Goal: Transaction & Acquisition: Purchase product/service

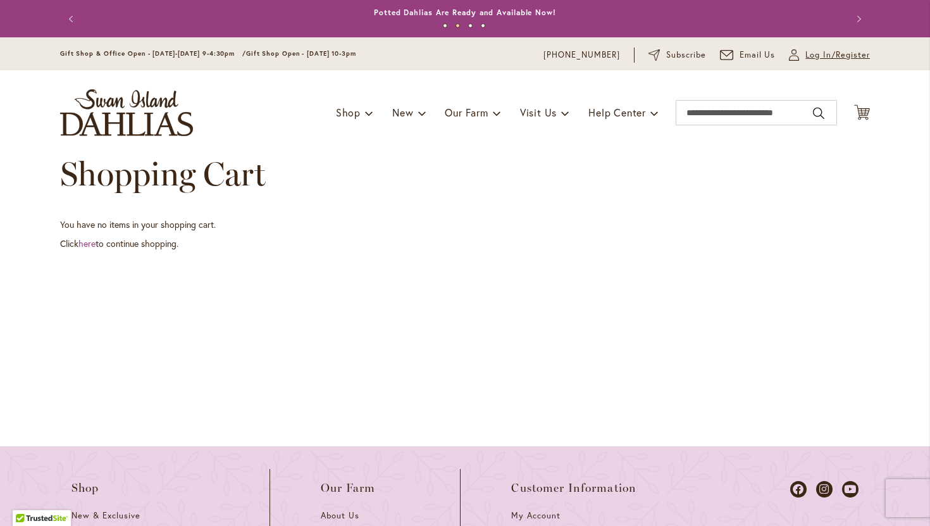
click at [460, 58] on span "Log In/Register" at bounding box center [837, 55] width 65 height 13
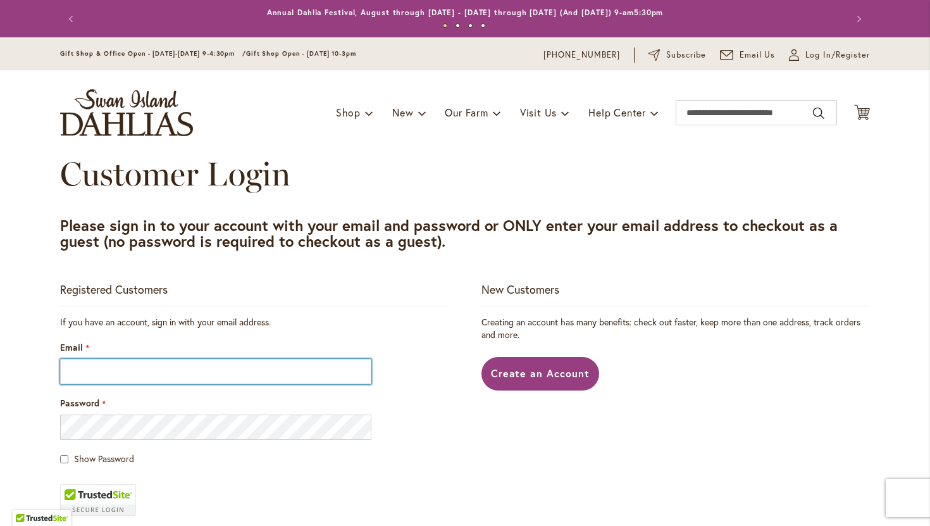
click at [280, 371] on input "Email" at bounding box center [215, 371] width 311 height 25
type input "**********"
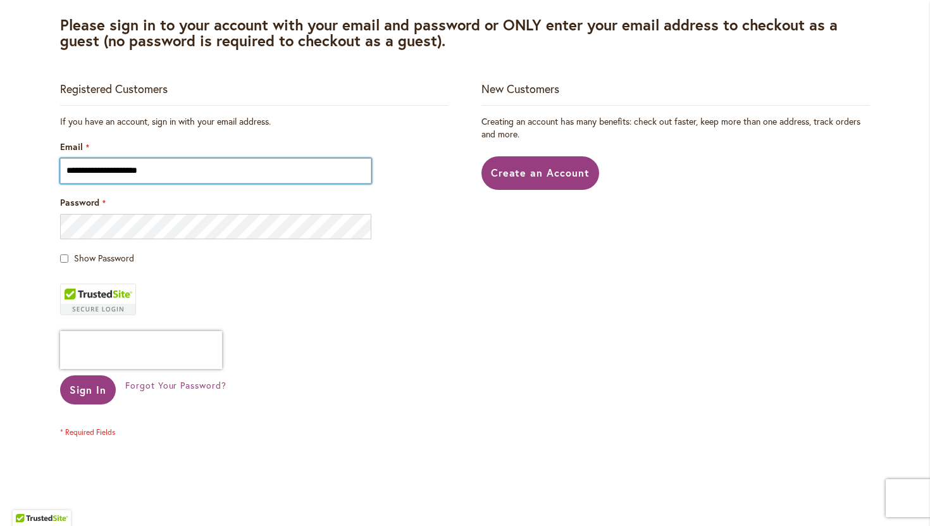
scroll to position [203, 0]
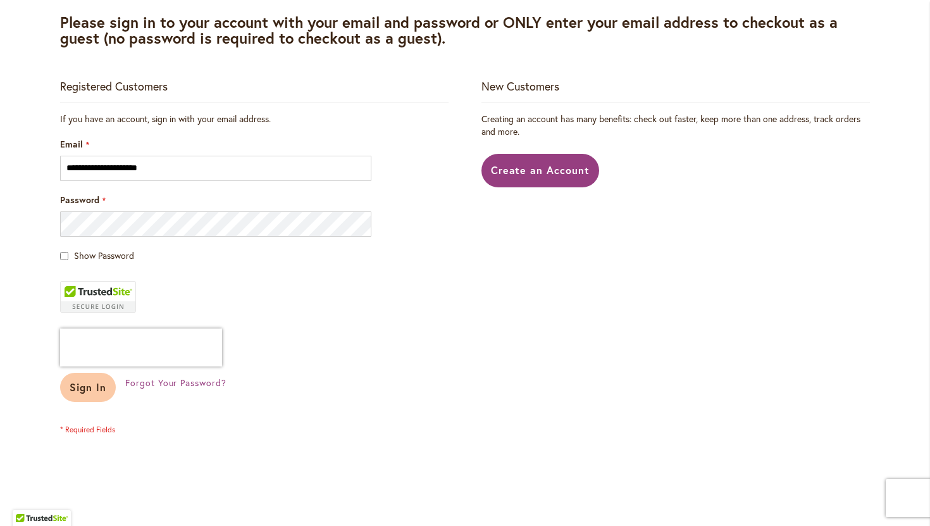
click at [82, 393] on span "Sign In" at bounding box center [88, 386] width 37 height 13
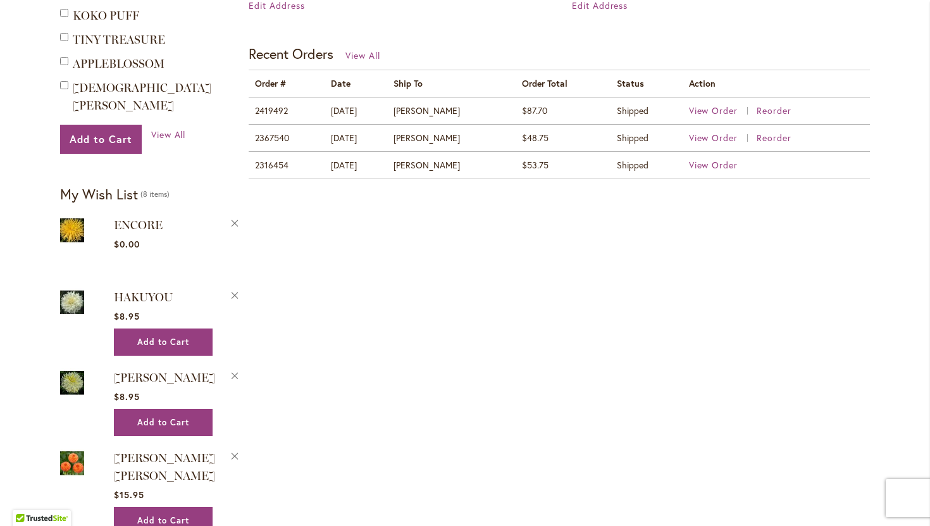
scroll to position [512, 0]
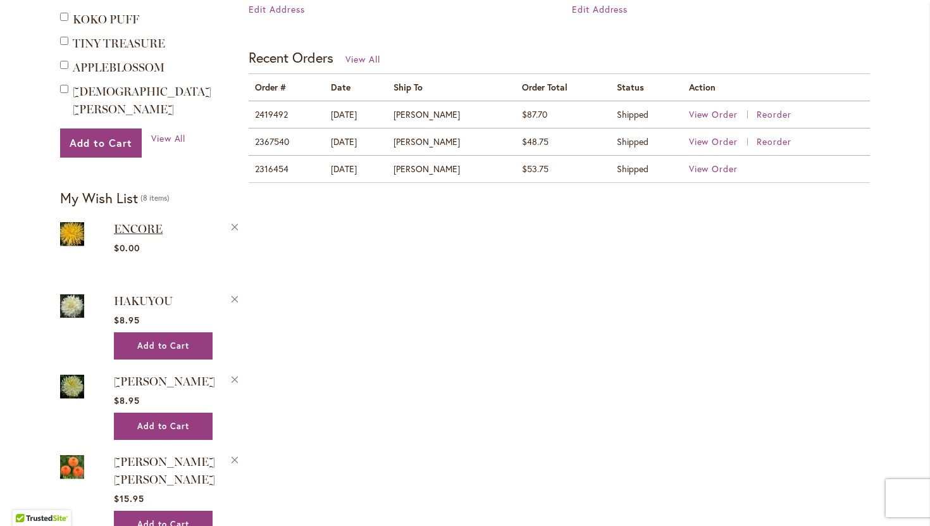
click at [140, 222] on span "ENCORE" at bounding box center [138, 229] width 49 height 14
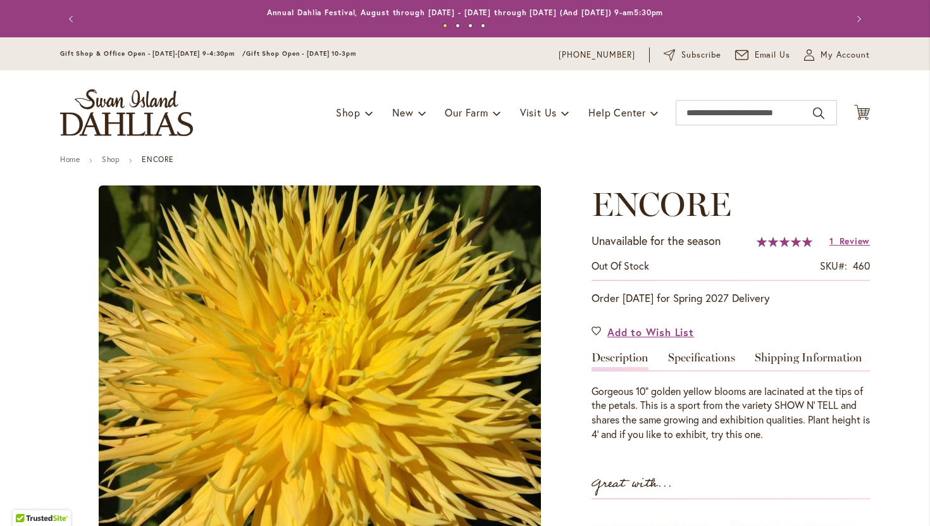
type input "*********"
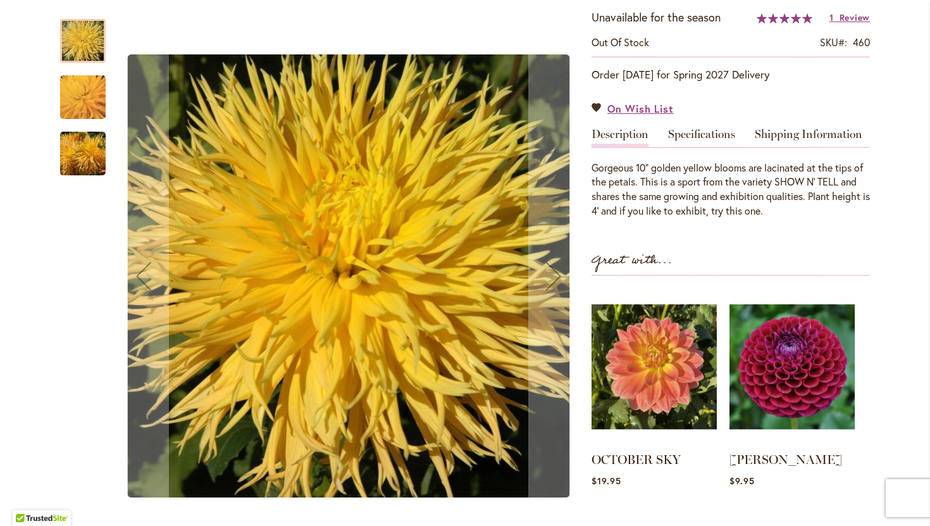
scroll to position [233, 0]
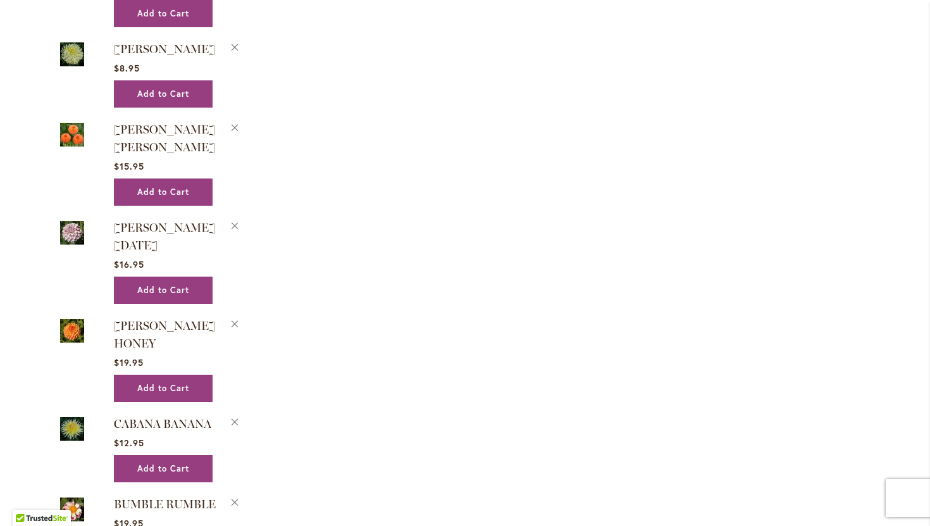
scroll to position [843, 0]
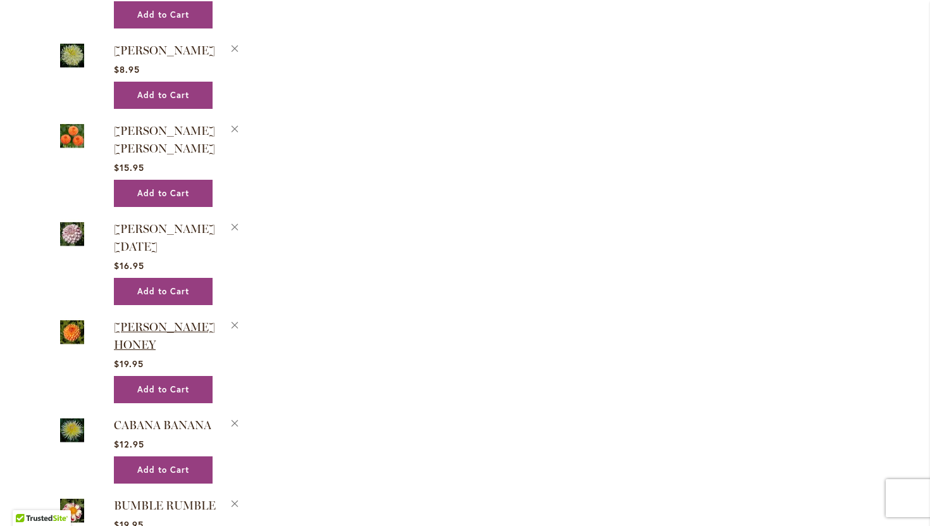
click at [163, 320] on span "CRICHTON HONEY" at bounding box center [164, 336] width 101 height 32
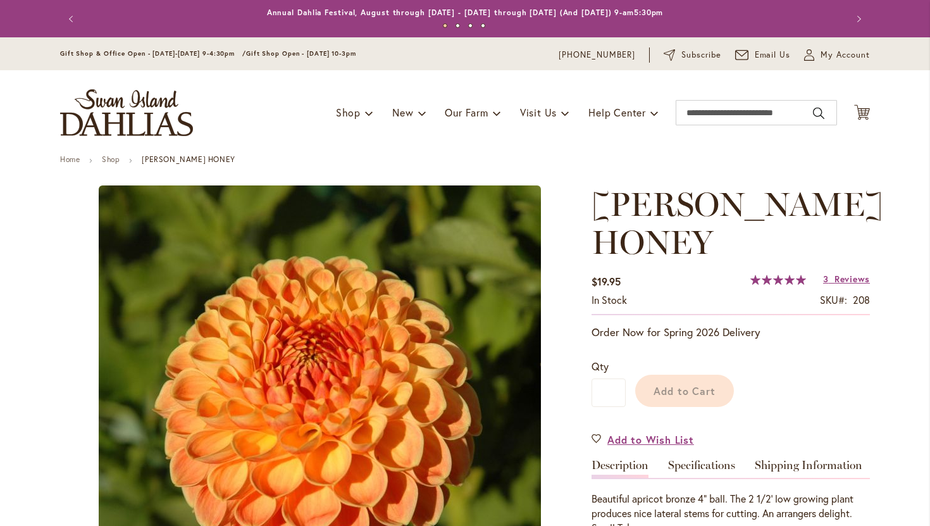
type input "*********"
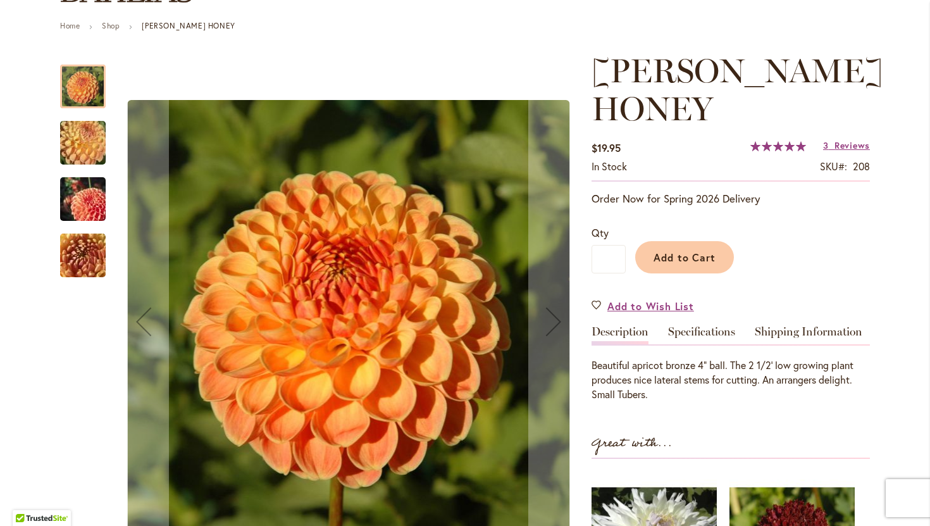
scroll to position [139, 0]
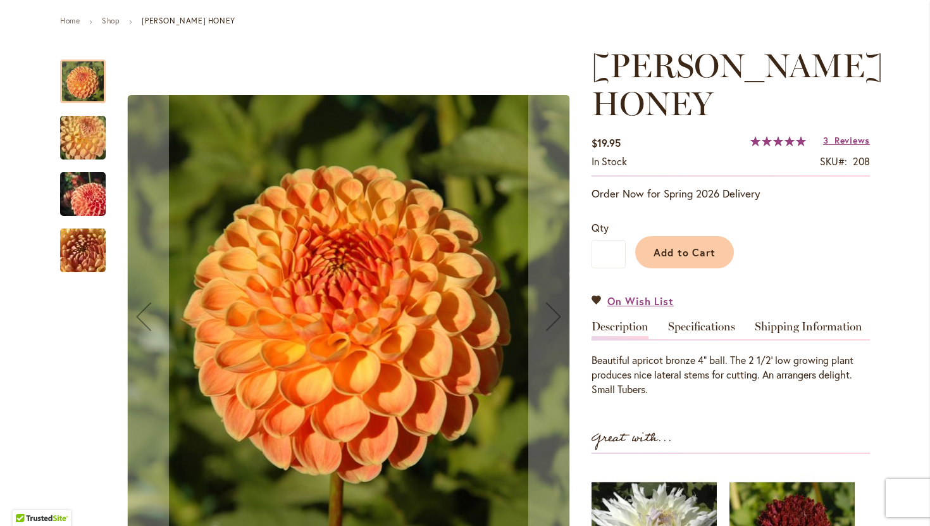
click at [93, 152] on img "CRICHTON HONEY" at bounding box center [82, 138] width 91 height 68
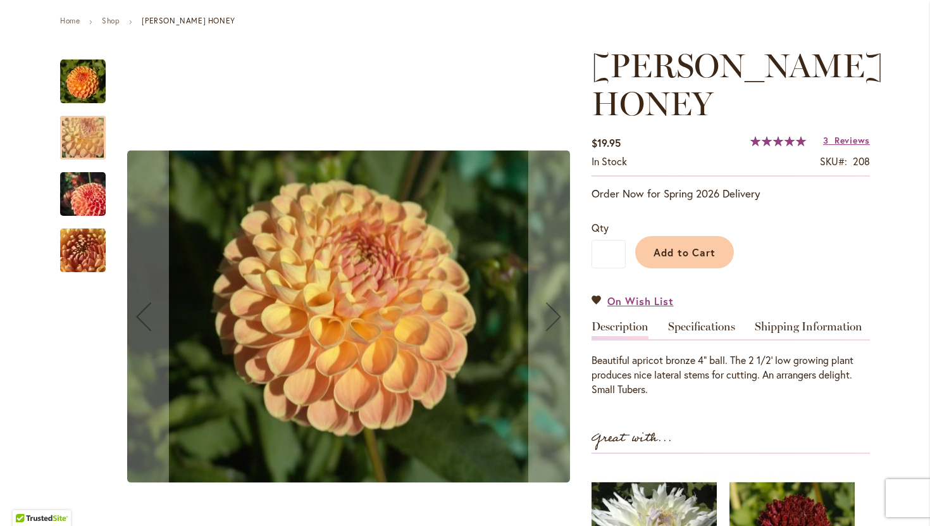
click at [78, 185] on img "CRICHTON HONEY" at bounding box center [82, 194] width 91 height 61
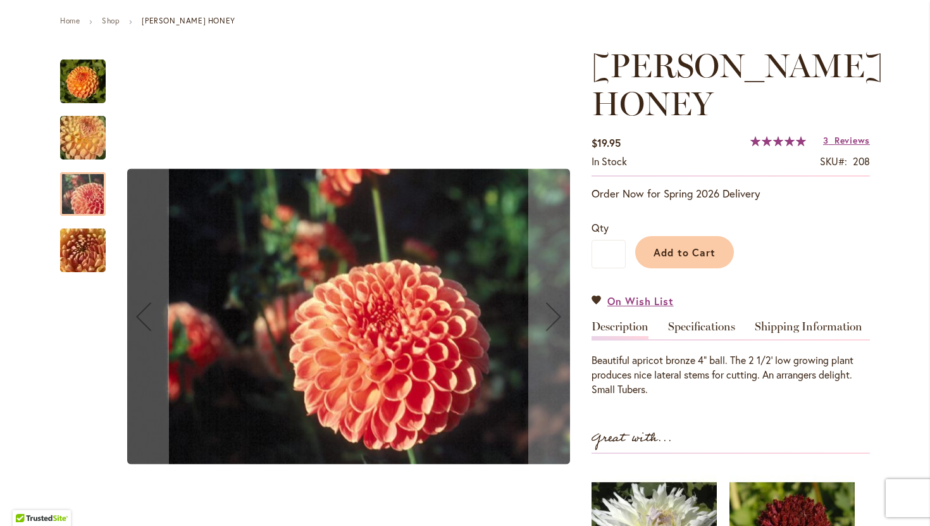
click at [80, 233] on img "CRICHTON HONEY" at bounding box center [82, 250] width 91 height 68
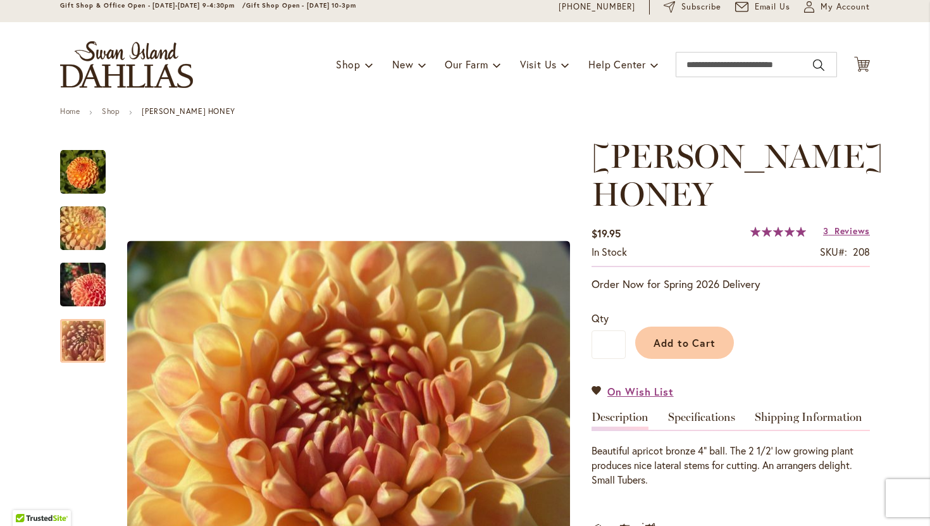
scroll to position [0, 0]
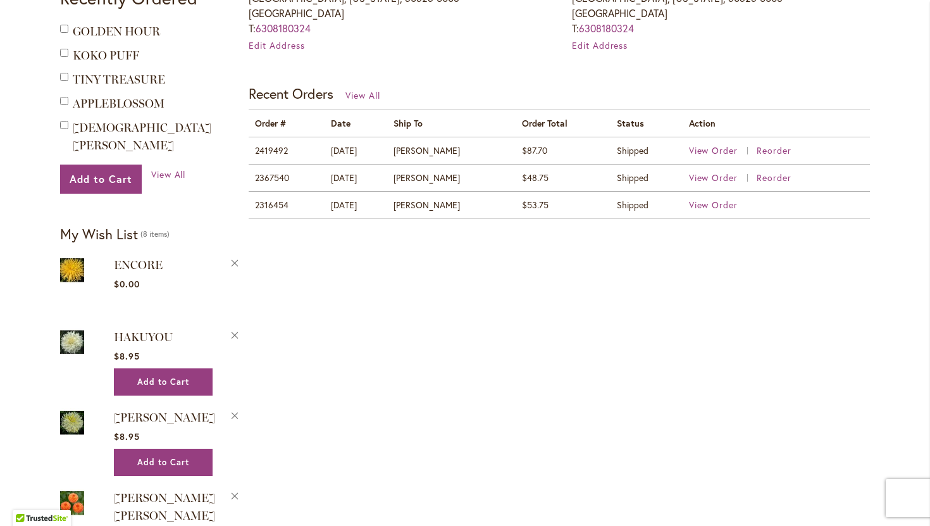
scroll to position [478, 0]
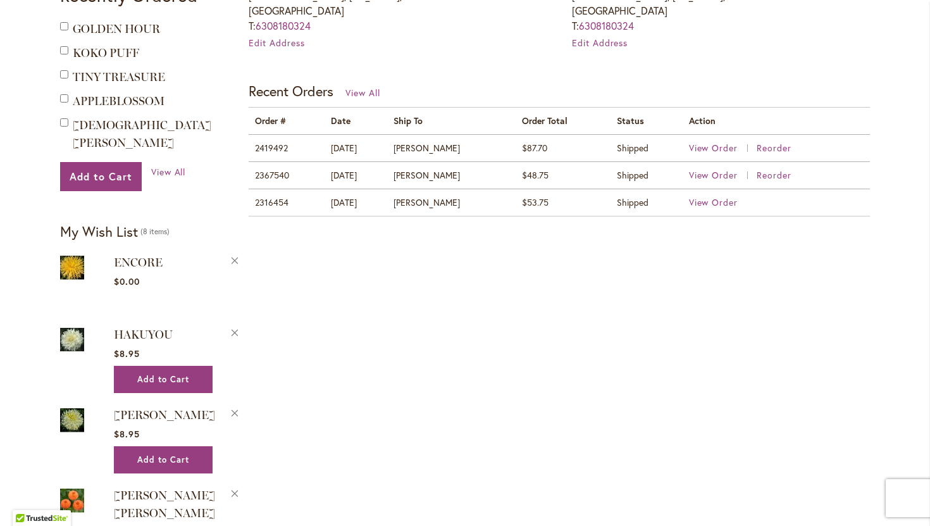
click at [123, 222] on strong "My Wish List" at bounding box center [99, 231] width 78 height 18
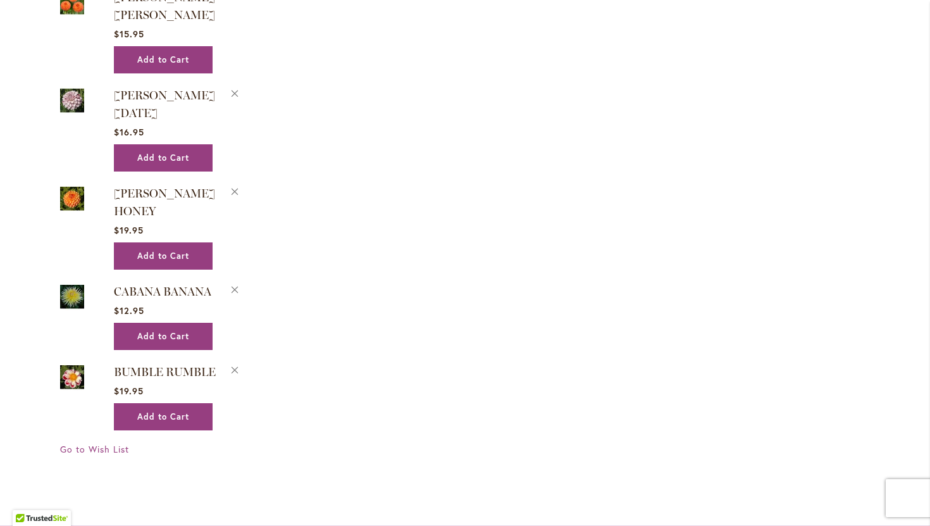
scroll to position [980, 0]
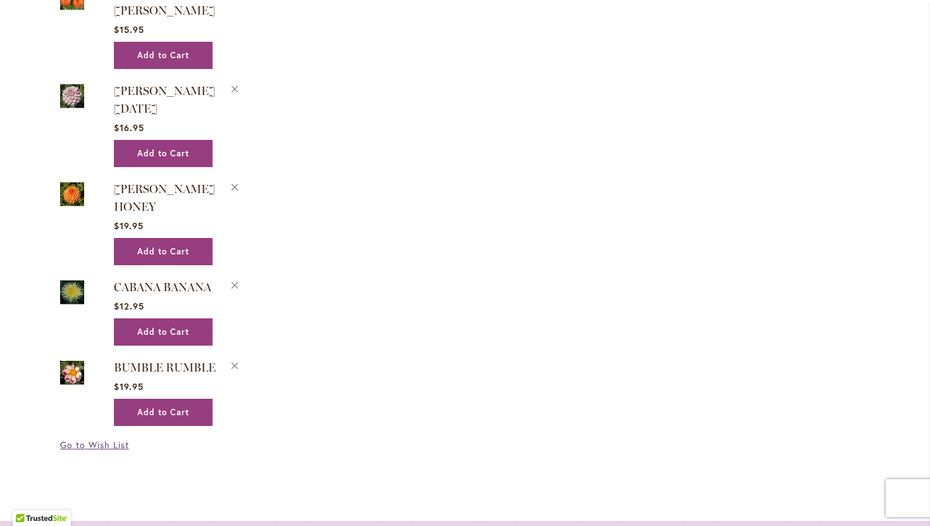
click at [85, 438] on span "Go to Wish List" at bounding box center [94, 444] width 69 height 12
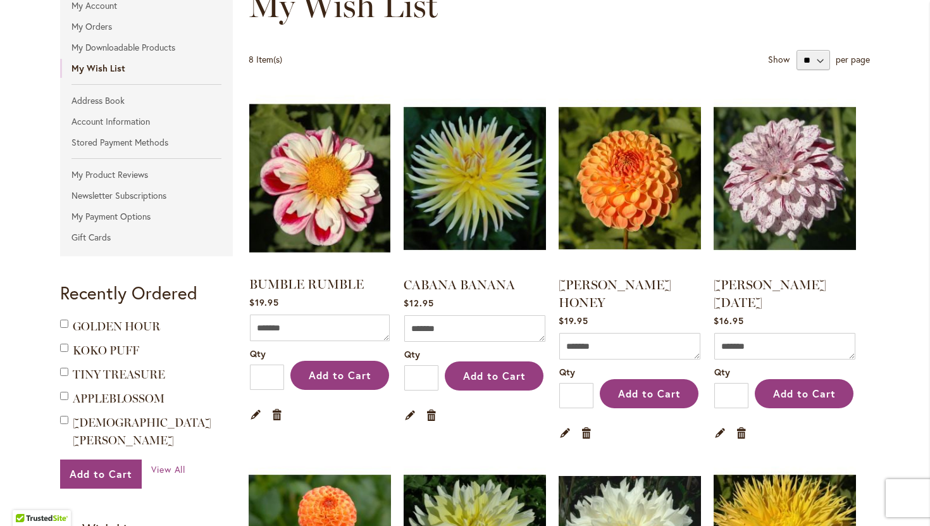
scroll to position [182, 0]
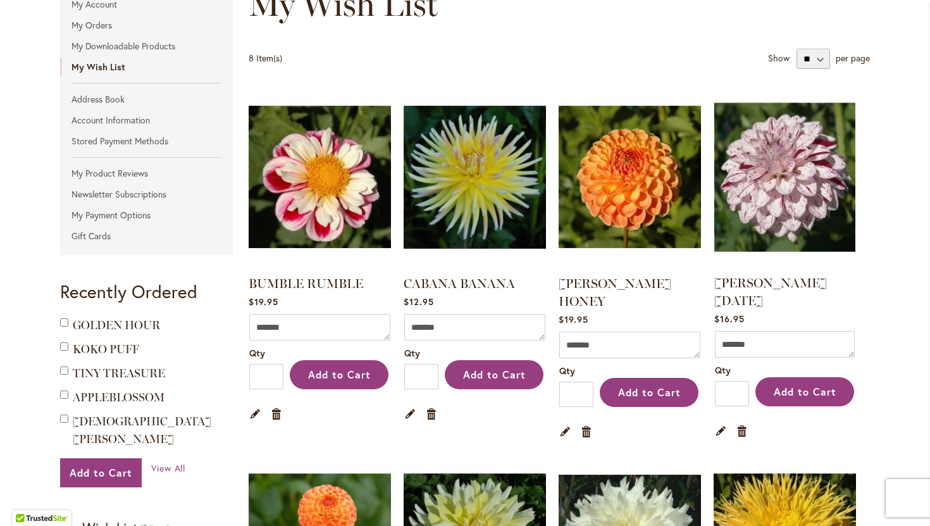
click at [801, 170] on img at bounding box center [785, 176] width 148 height 185
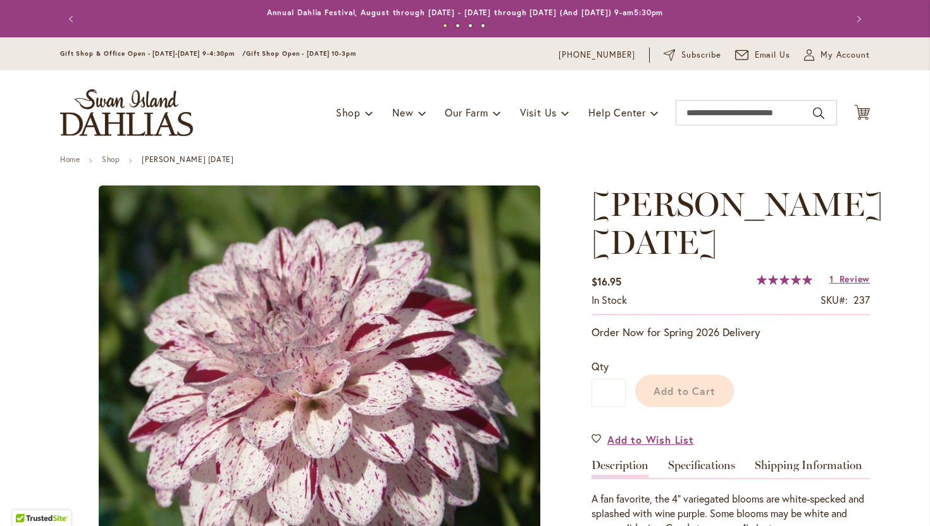
type input "*********"
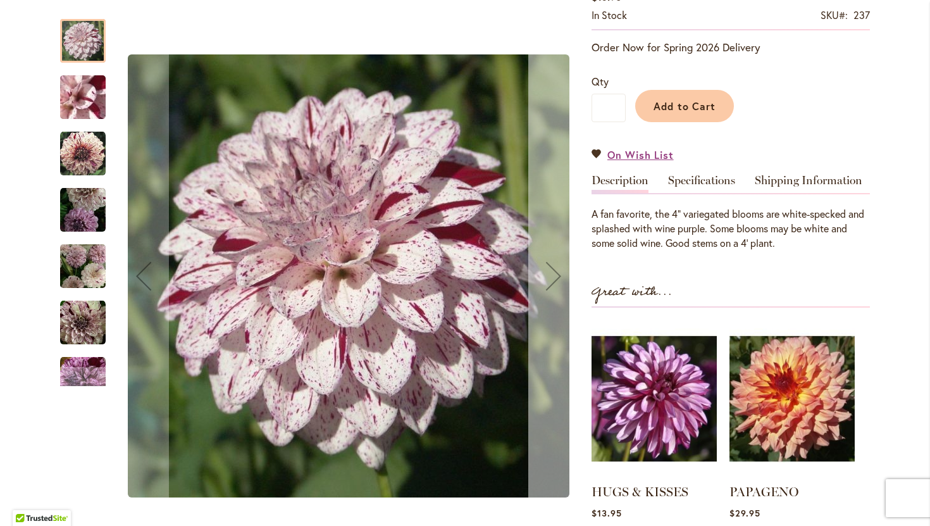
scroll to position [269, 0]
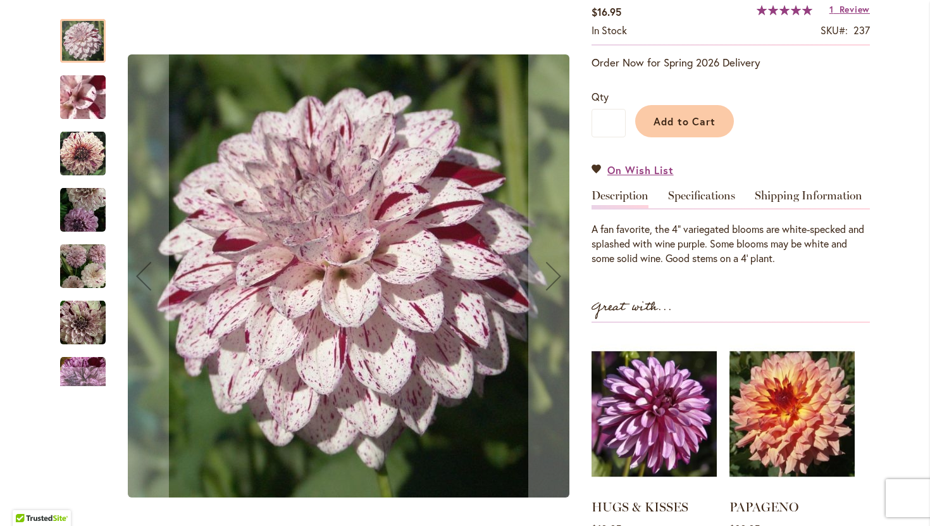
click at [82, 99] on img "HULIN'S CARNIVAL" at bounding box center [82, 97] width 91 height 68
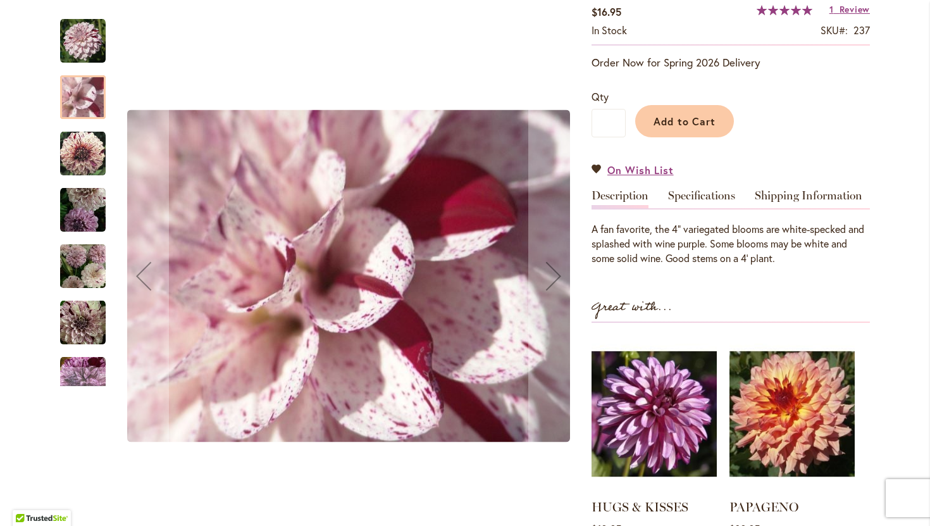
click at [77, 162] on img "HULIN'S CARNIVAL" at bounding box center [83, 154] width 46 height 46
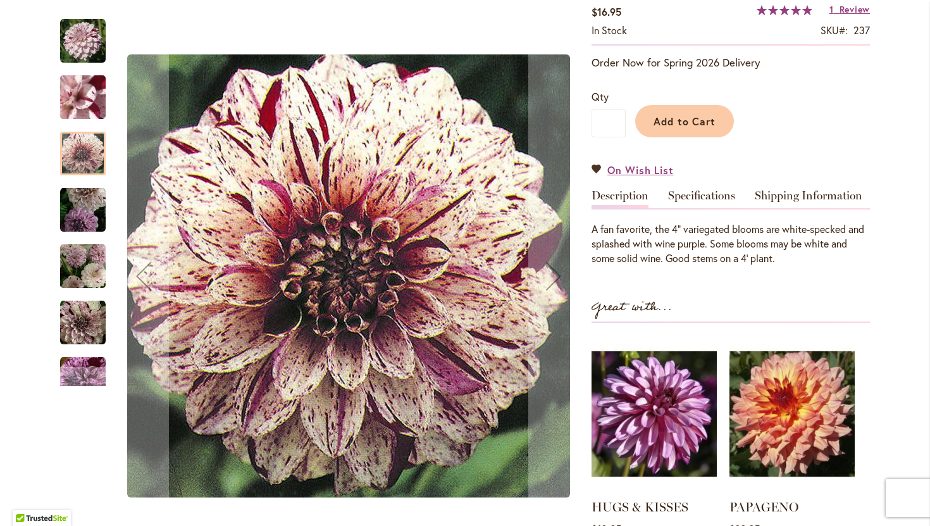
click at [79, 207] on img "HULIN'S CARNIVAL" at bounding box center [83, 210] width 46 height 46
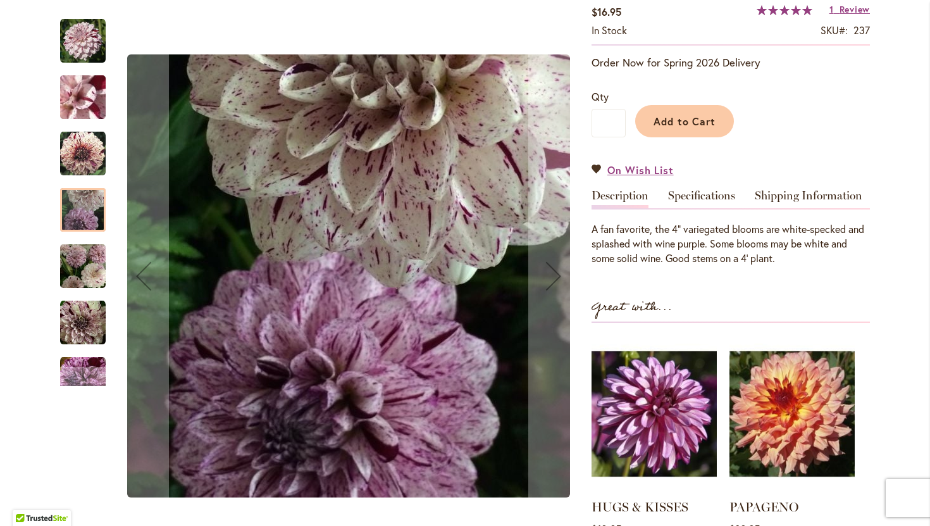
click at [90, 256] on img "HULIN'S CARNIVAL" at bounding box center [83, 266] width 46 height 49
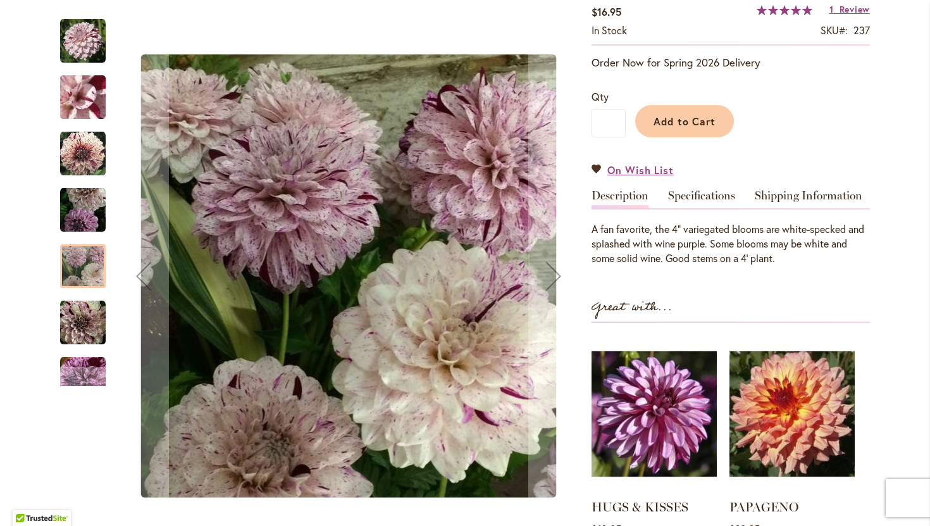
click at [88, 321] on img "HULIN'S CARNIVAL" at bounding box center [83, 323] width 46 height 46
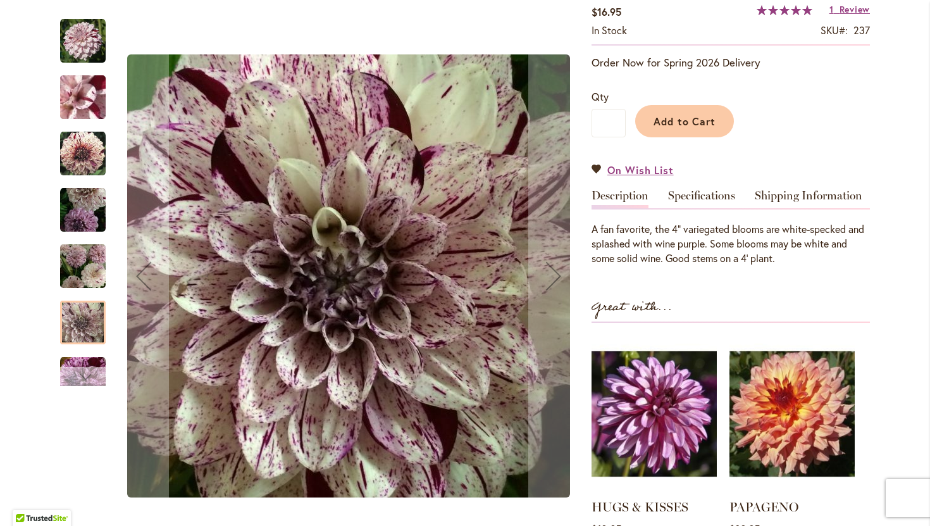
click at [85, 375] on div "Next" at bounding box center [82, 376] width 19 height 19
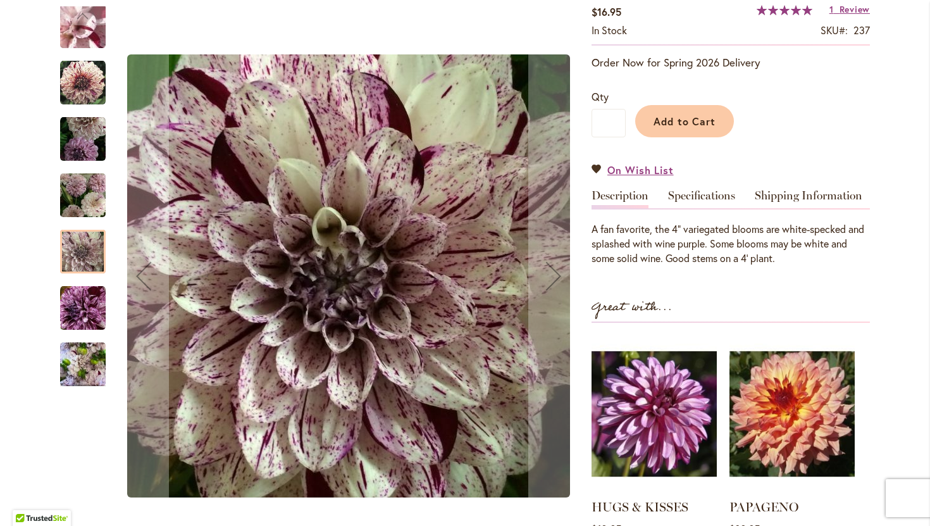
click at [80, 318] on img "HULIN'S CARNIVAL" at bounding box center [83, 308] width 46 height 46
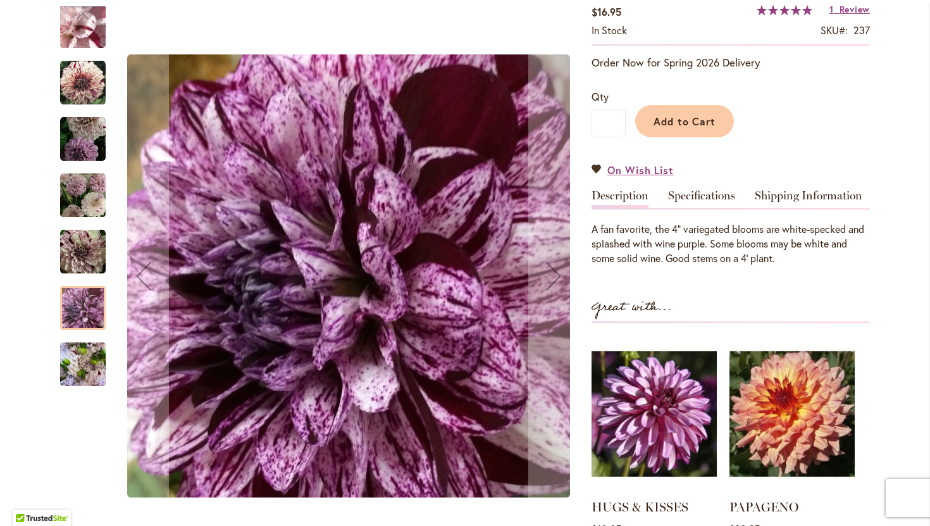
click at [80, 360] on img "HULIN'S CARNIVAL" at bounding box center [83, 364] width 46 height 61
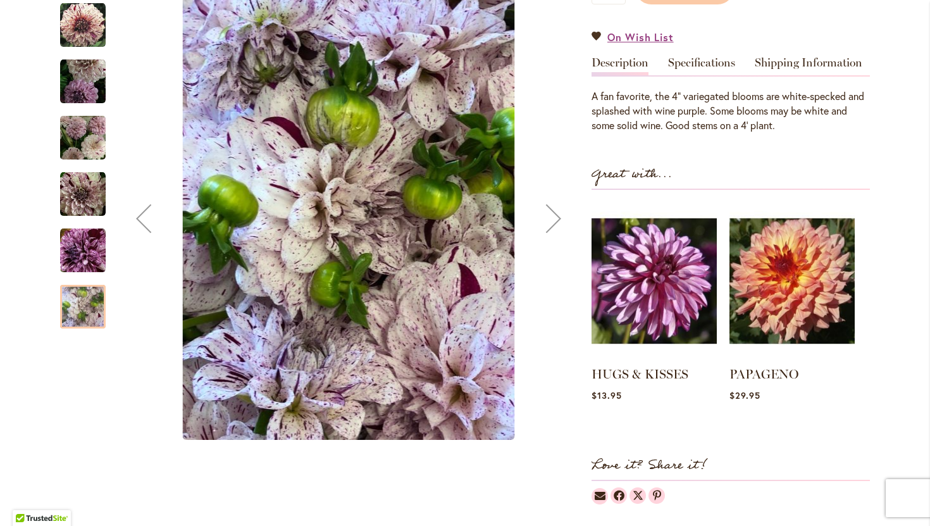
scroll to position [404, 0]
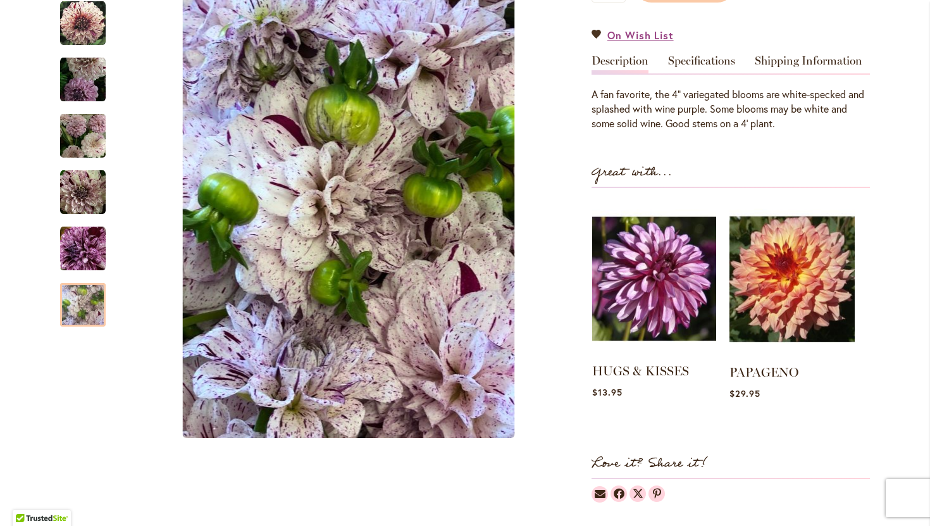
click at [650, 292] on img at bounding box center [654, 278] width 124 height 155
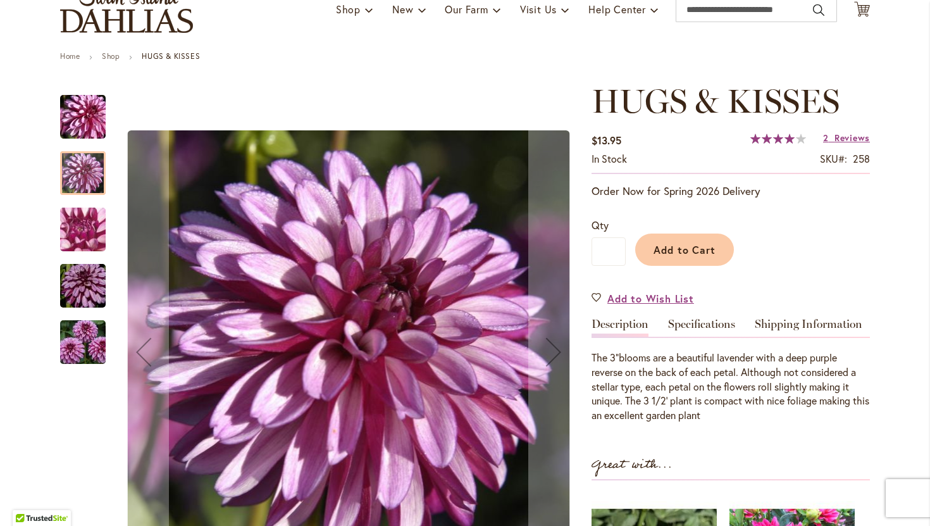
scroll to position [105, 0]
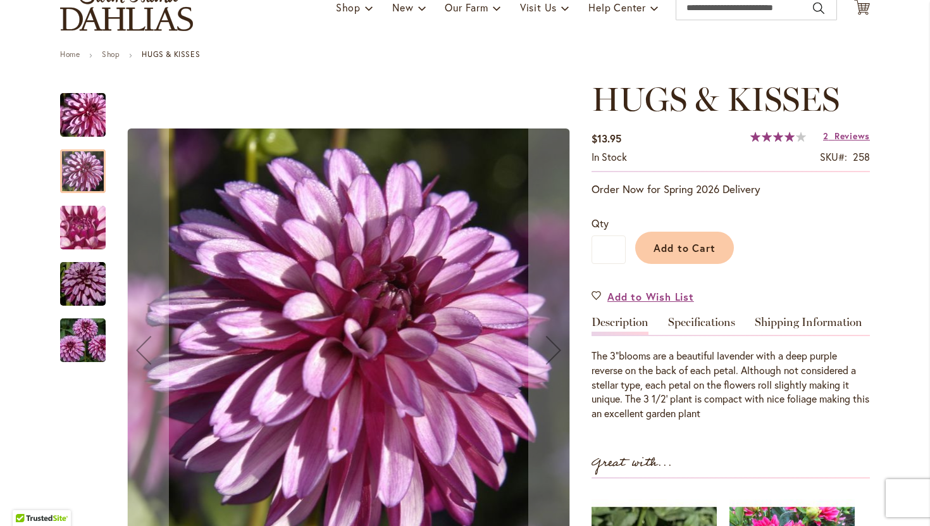
click at [84, 173] on div at bounding box center [83, 171] width 46 height 44
click at [78, 237] on img "HUGS & KISSES" at bounding box center [82, 228] width 91 height 68
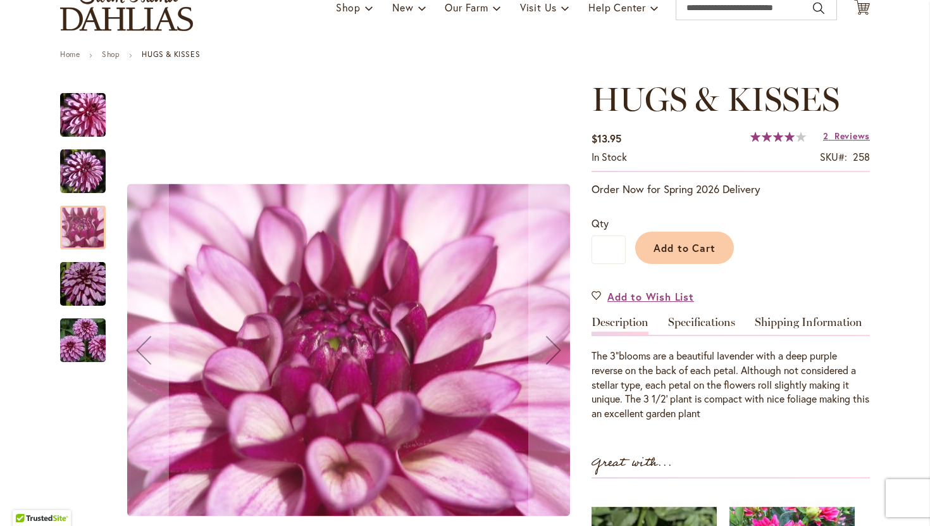
click at [85, 293] on img "HUGS & KISSES" at bounding box center [82, 284] width 91 height 61
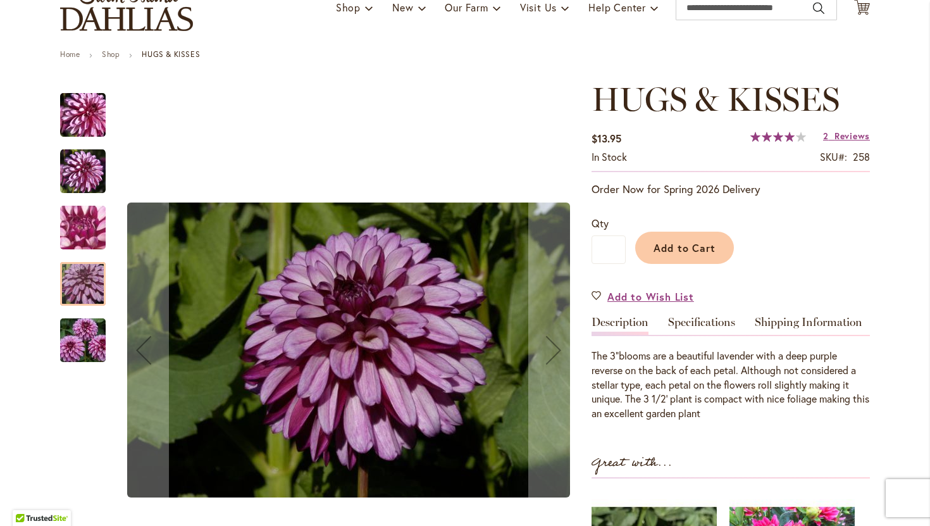
click at [87, 335] on img "HUGS & KISSES" at bounding box center [82, 340] width 91 height 61
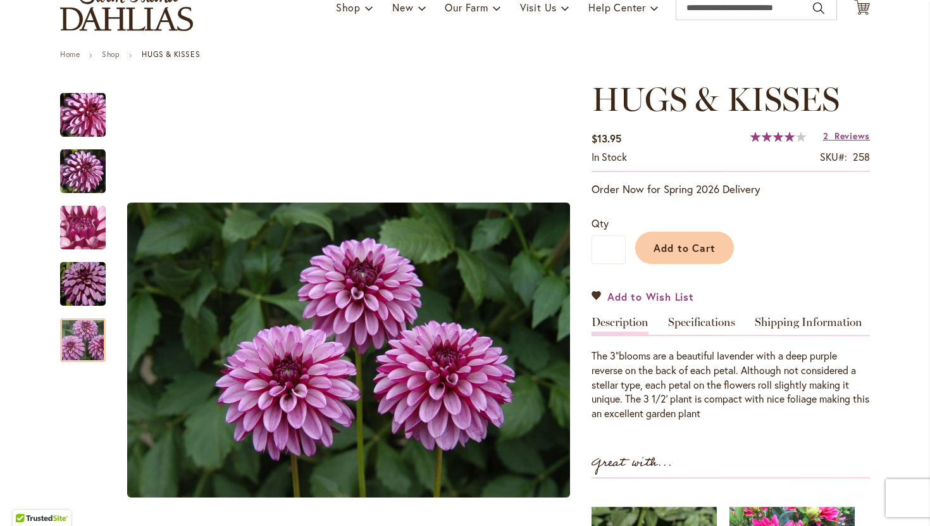
click at [672, 297] on span "Add to Wish List" at bounding box center [650, 296] width 87 height 15
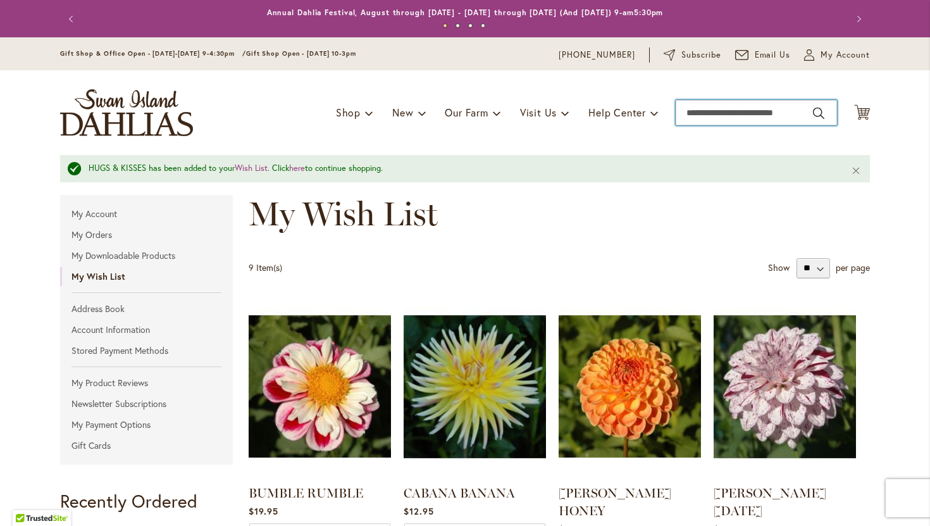
click at [724, 114] on input "Search" at bounding box center [756, 112] width 161 height 25
type input "**********"
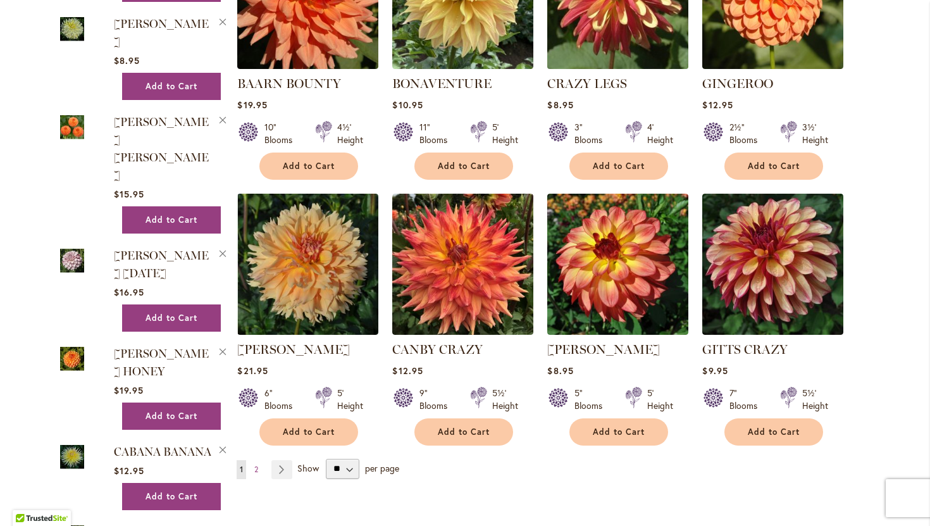
scroll to position [1082, 0]
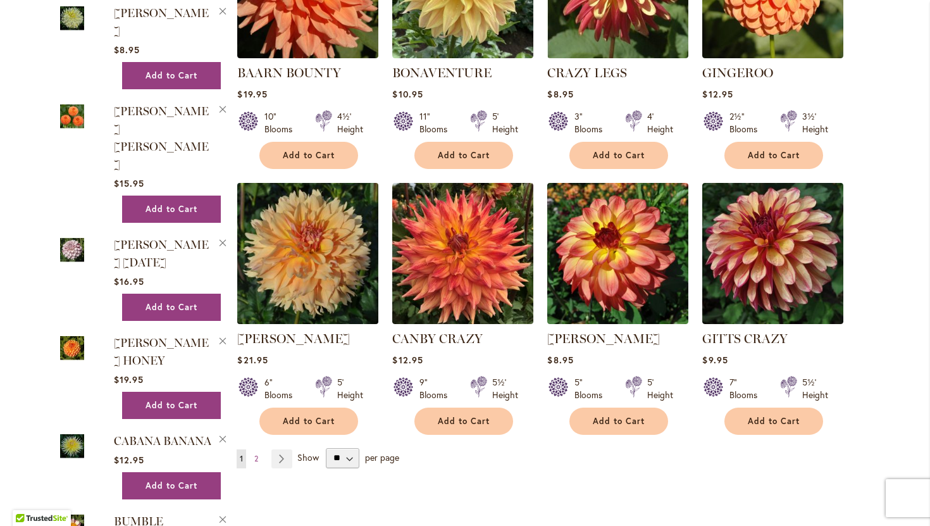
click at [316, 205] on img at bounding box center [308, 253] width 148 height 148
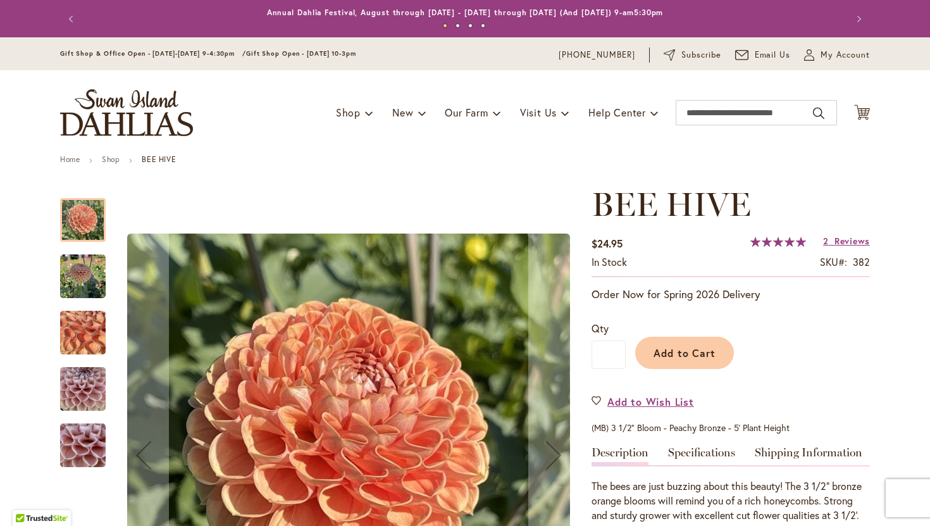
type input "*********"
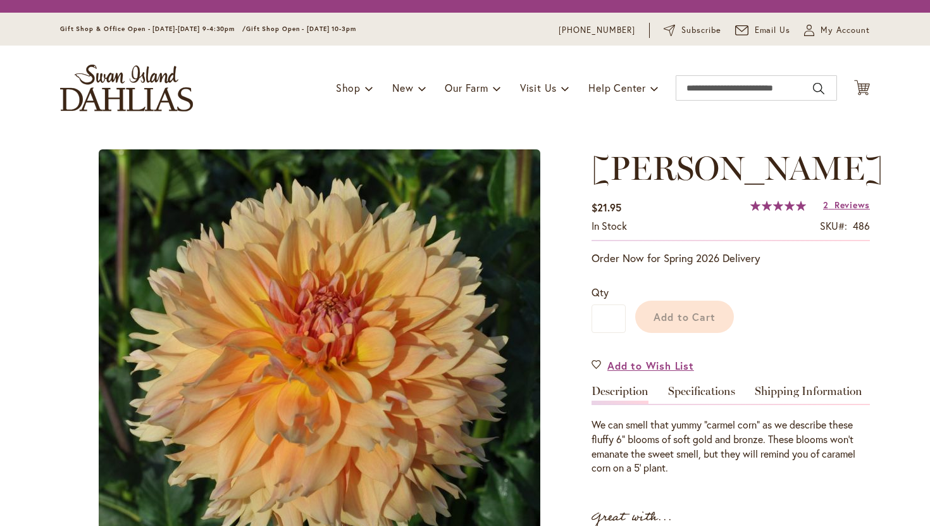
type input "*********"
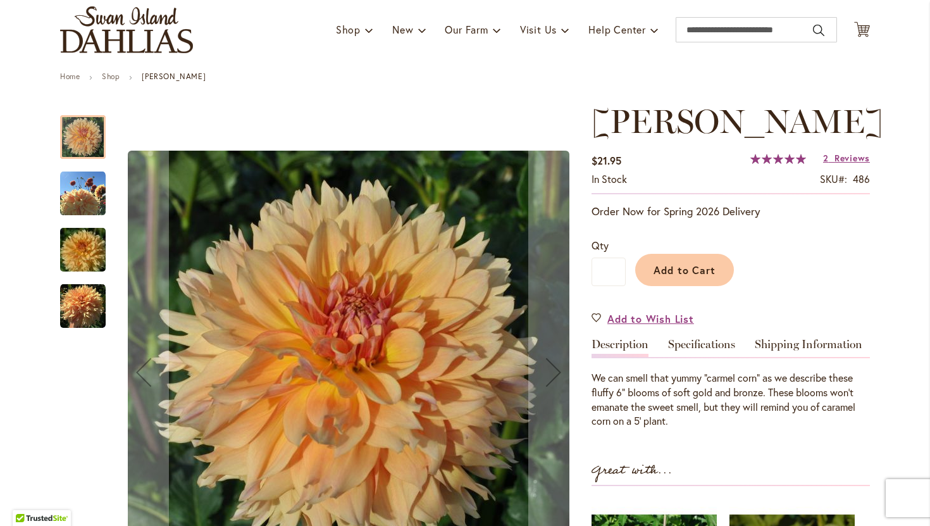
scroll to position [84, 0]
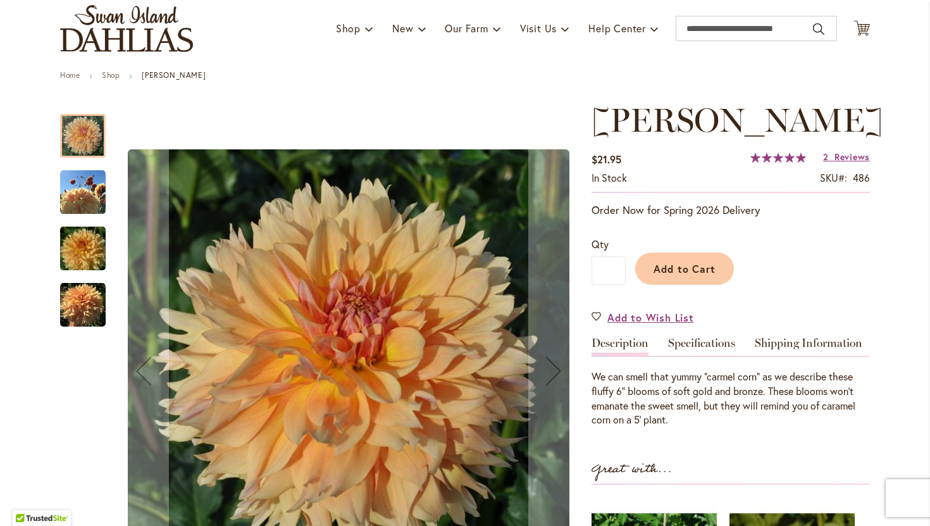
click at [90, 188] on img "KARMEL KORN" at bounding box center [83, 193] width 46 height 46
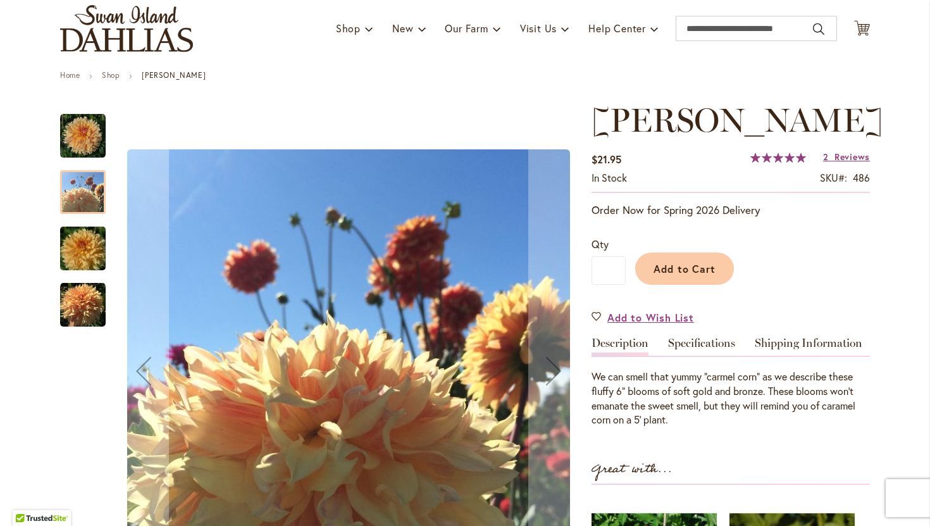
click at [74, 250] on img "KARMEL KORN" at bounding box center [82, 248] width 91 height 61
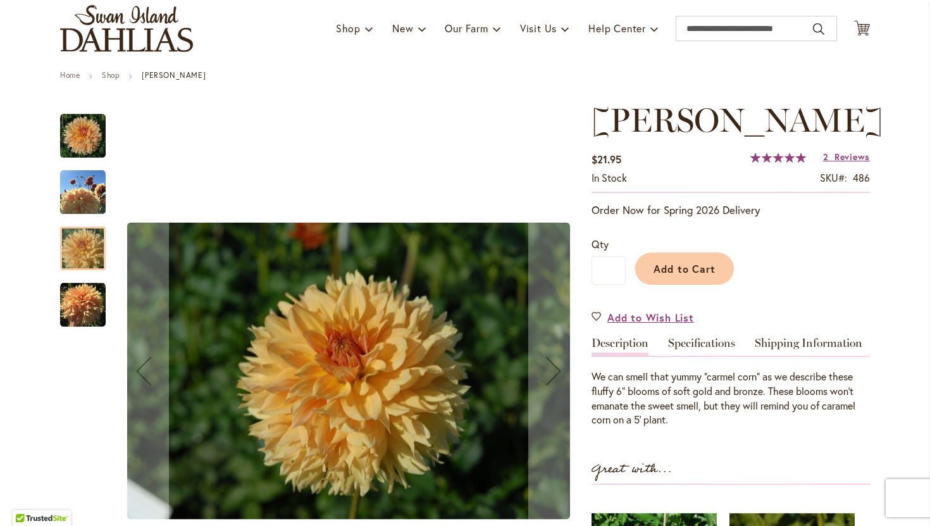
click at [73, 291] on img "KARMEL KORN" at bounding box center [83, 305] width 46 height 46
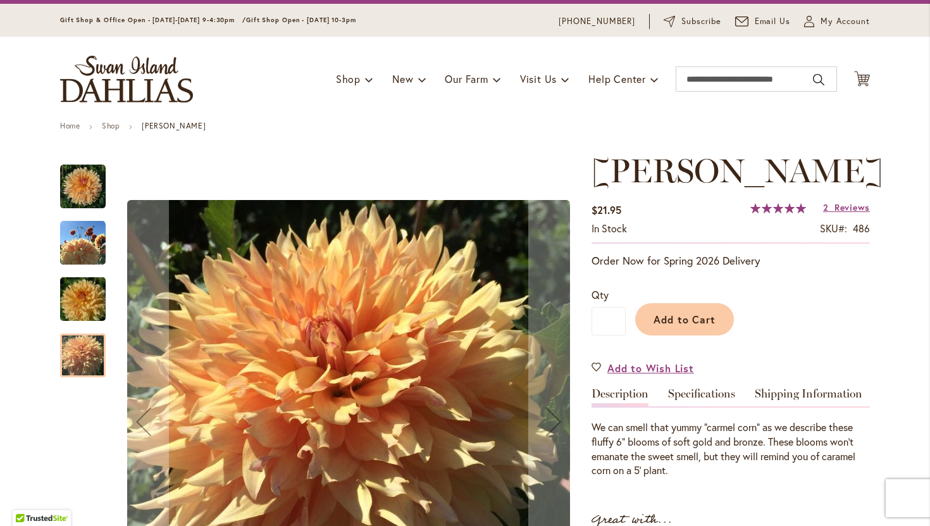
scroll to position [0, 0]
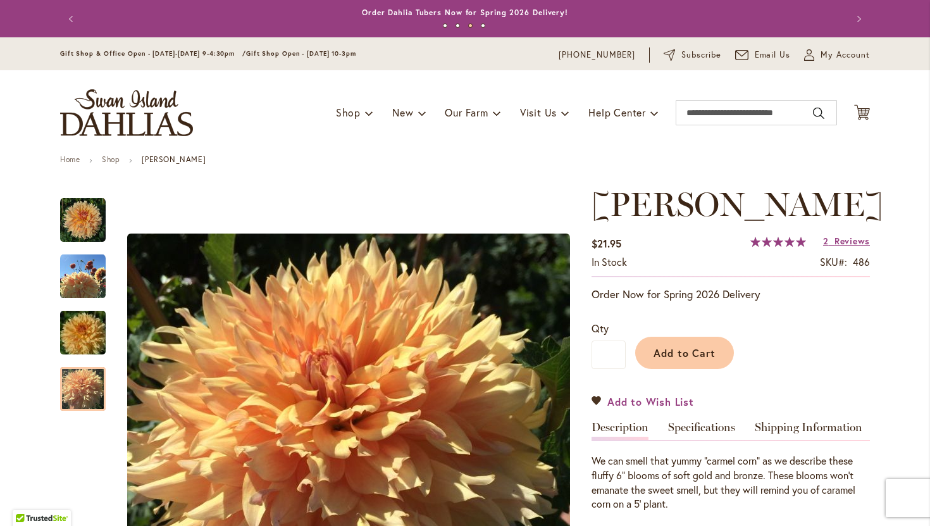
click at [664, 399] on span "Add to Wish List" at bounding box center [650, 401] width 87 height 15
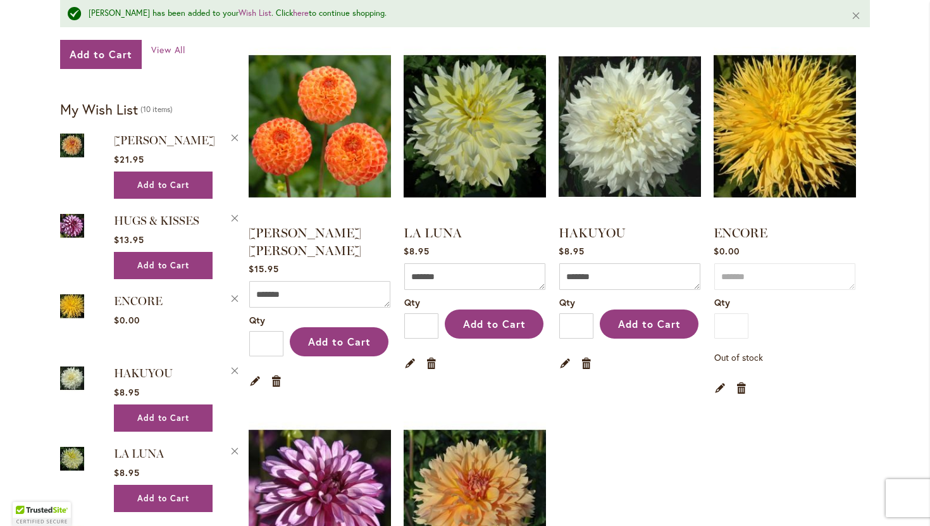
scroll to position [627, 0]
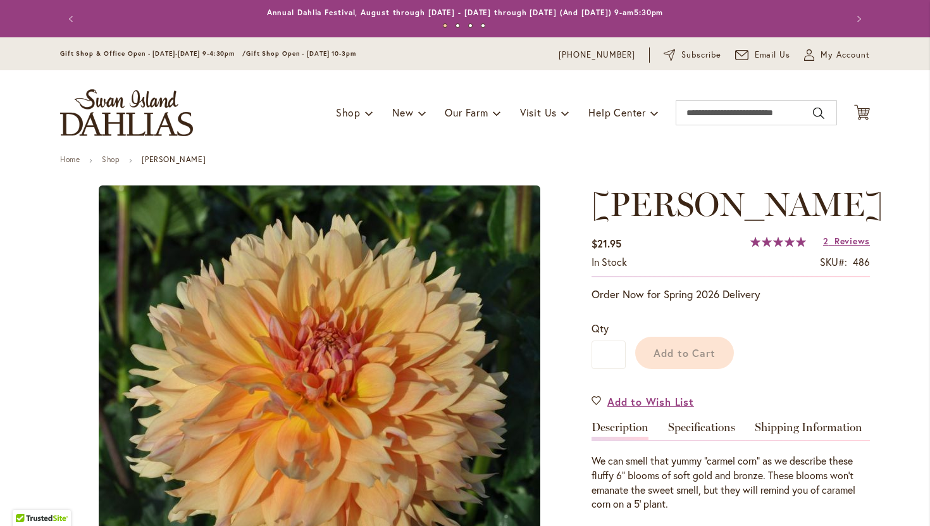
type input "*********"
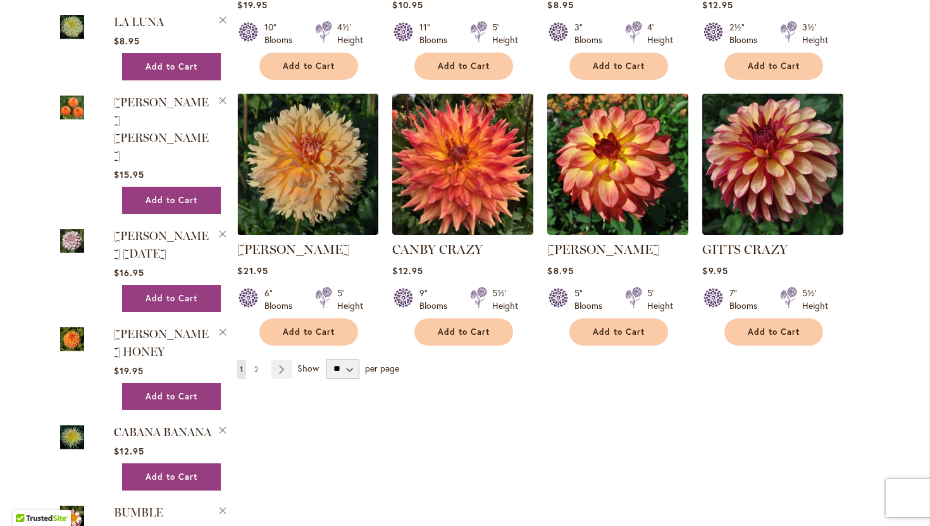
scroll to position [1177, 0]
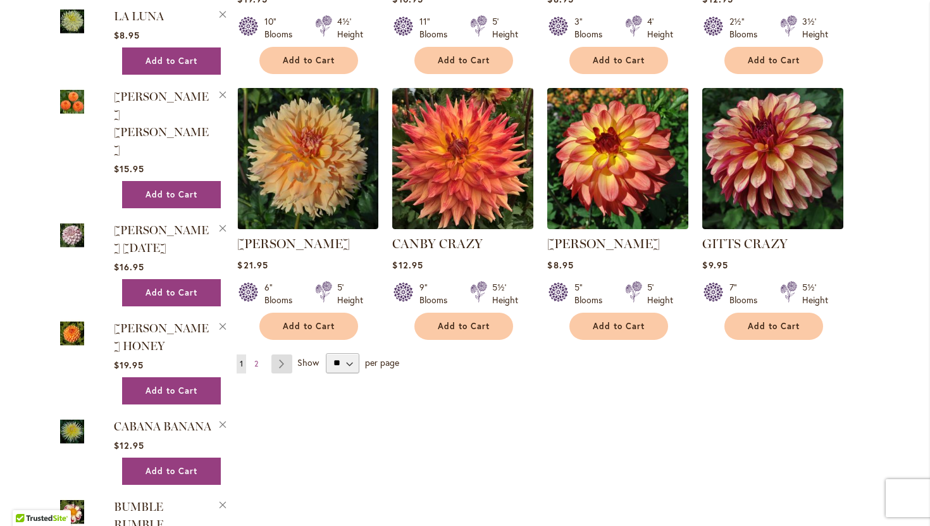
click at [286, 354] on link "Page Next" at bounding box center [281, 363] width 21 height 19
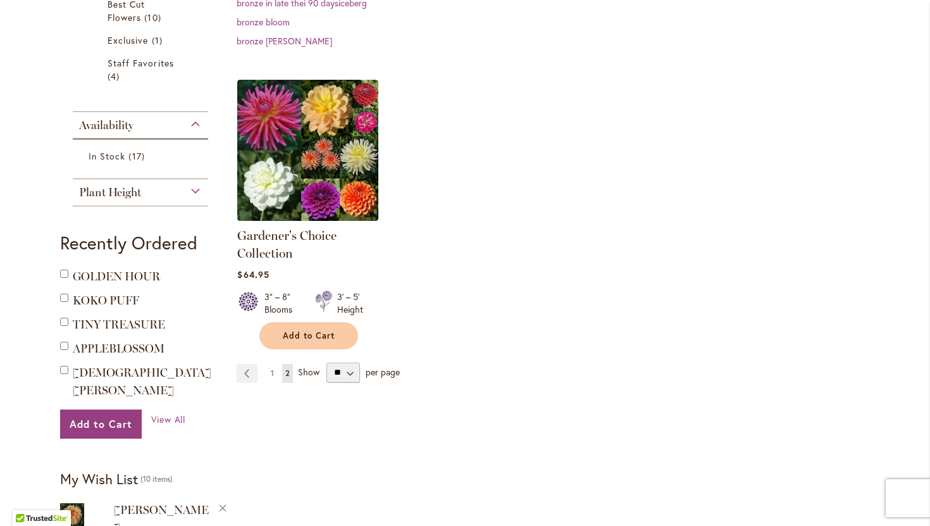
scroll to position [355, 0]
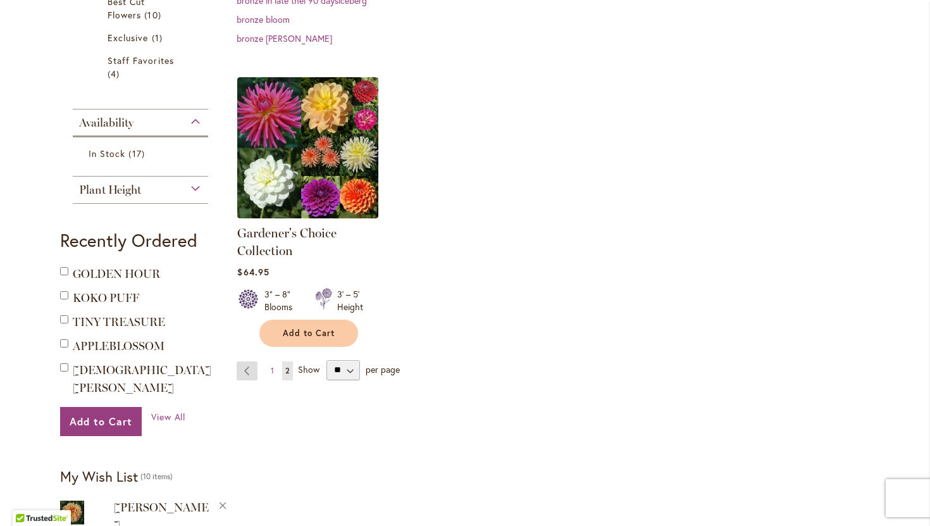
click at [244, 361] on link "Page Previous" at bounding box center [247, 370] width 21 height 19
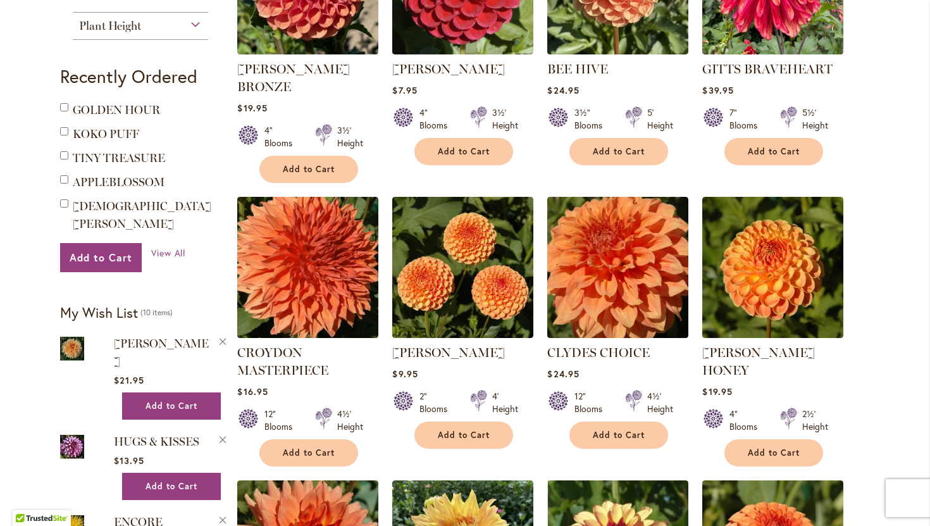
scroll to position [518, 0]
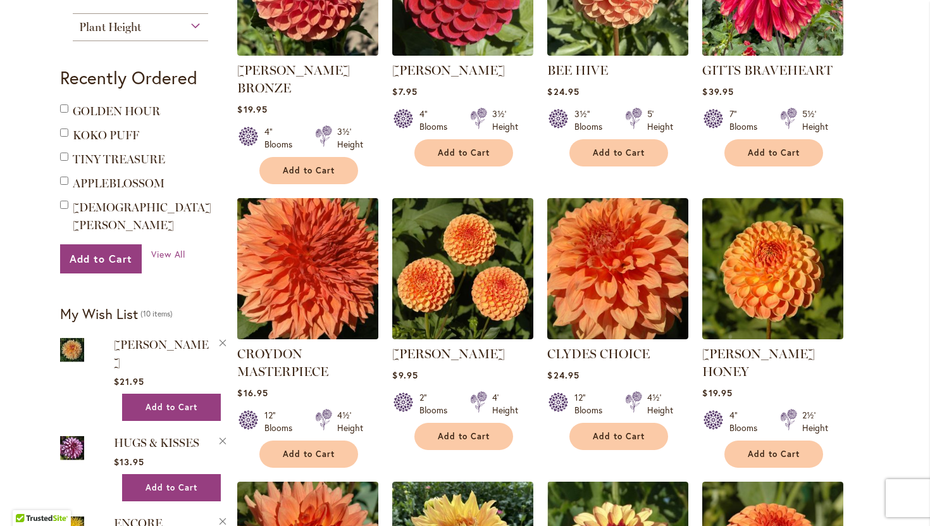
click at [272, 221] on img at bounding box center [308, 268] width 148 height 148
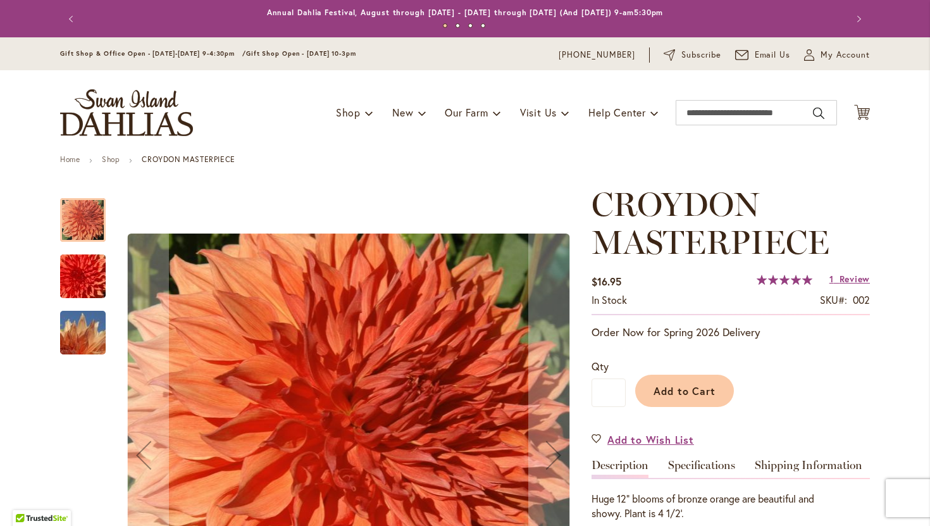
click at [86, 271] on img "CROYDON MASTERPIECE" at bounding box center [82, 276] width 91 height 61
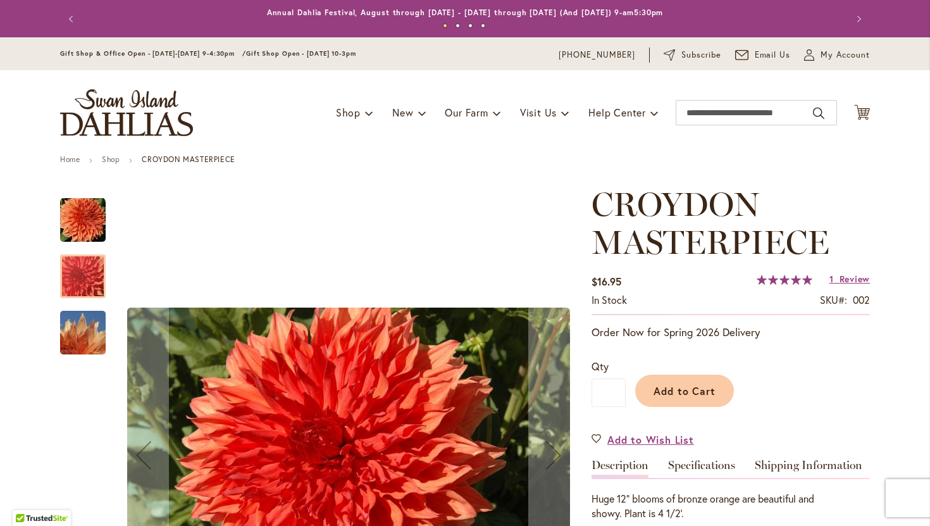
click at [74, 340] on img "CROYDON MASTERPIECE" at bounding box center [82, 332] width 91 height 61
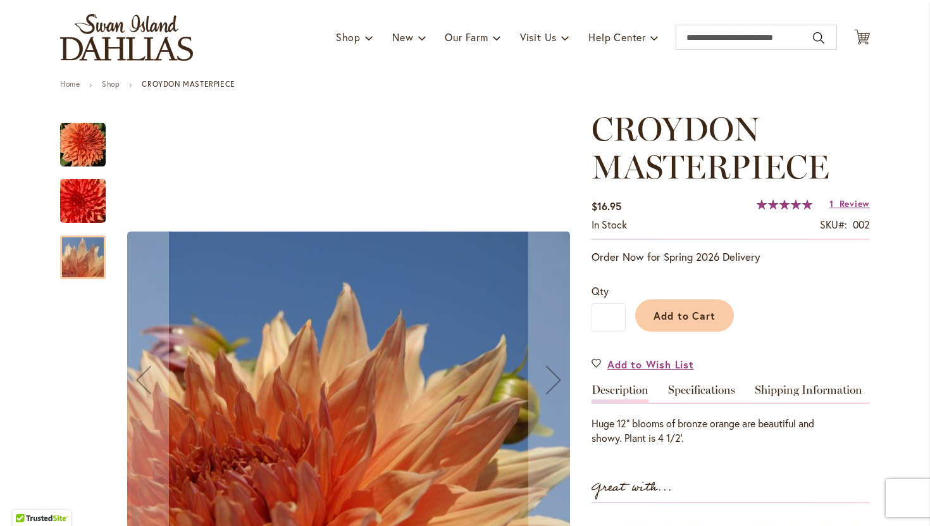
scroll to position [68, 0]
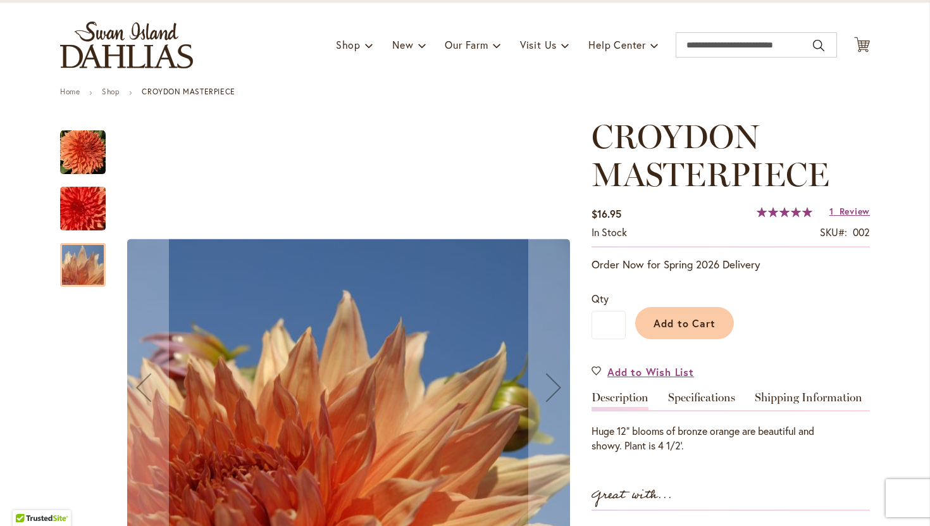
click at [93, 206] on img "CROYDON MASTERPIECE" at bounding box center [82, 208] width 91 height 61
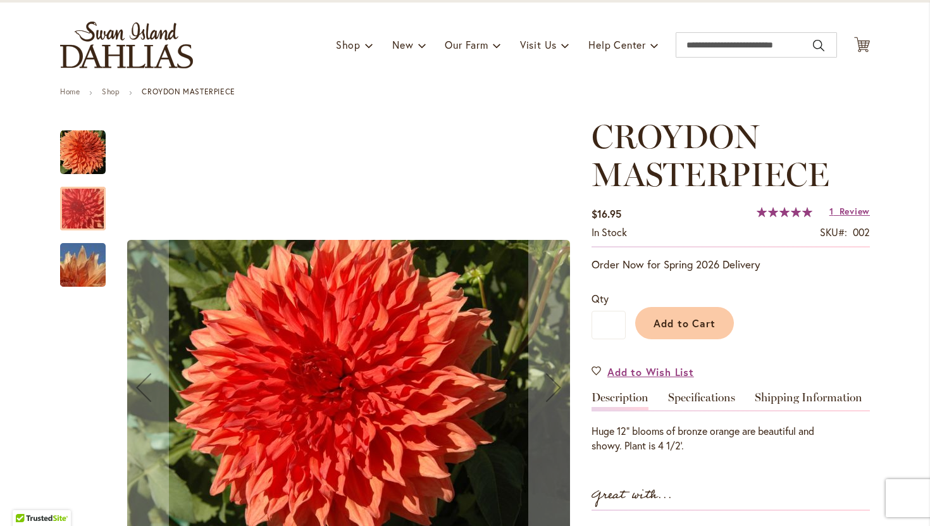
click at [85, 151] on img "CROYDON MASTERPIECE" at bounding box center [83, 153] width 46 height 46
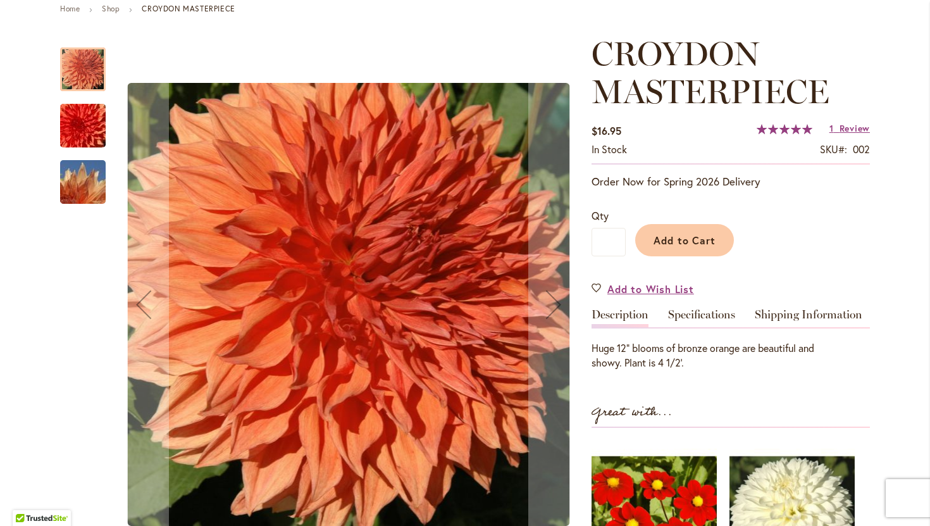
scroll to position [155, 0]
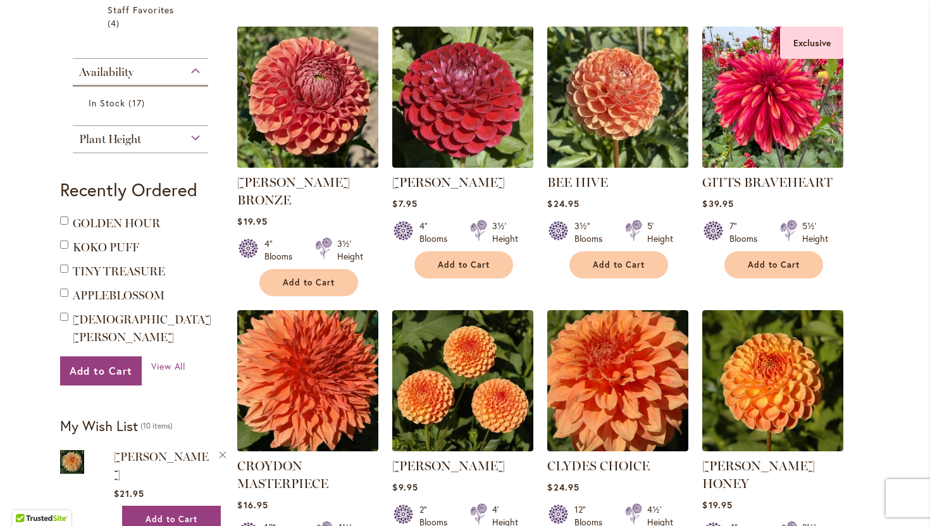
scroll to position [409, 0]
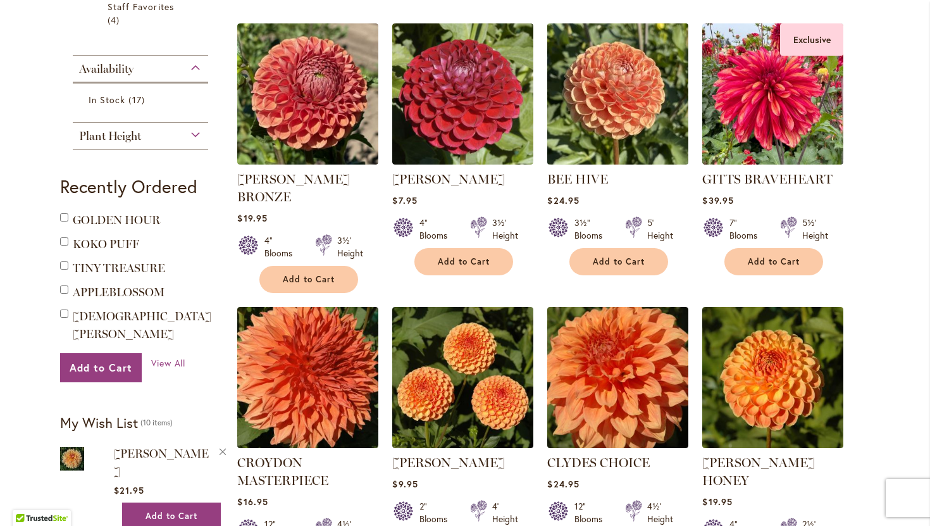
click at [658, 56] on img at bounding box center [618, 94] width 148 height 148
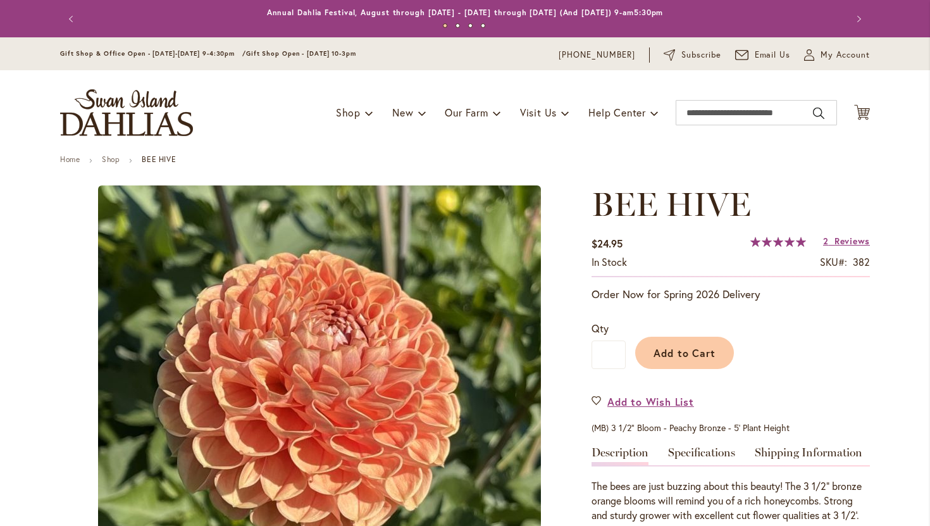
type input "*********"
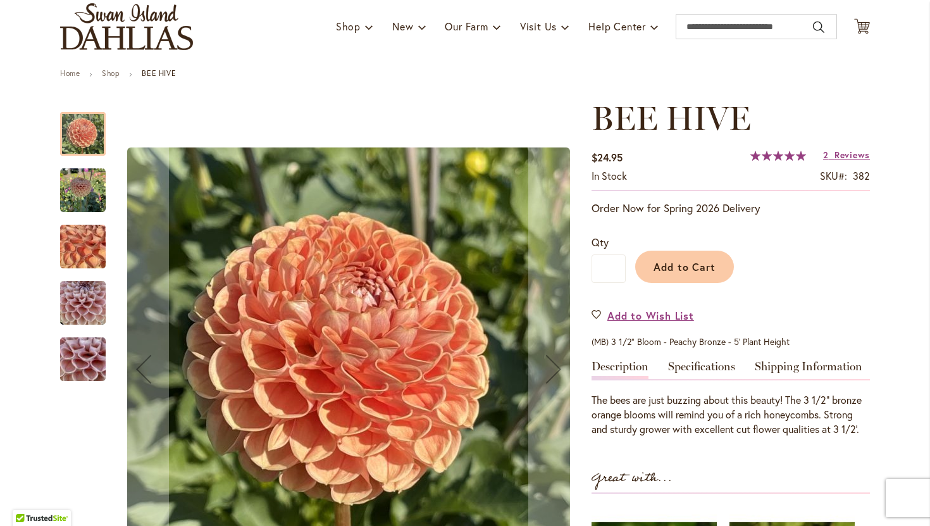
scroll to position [93, 0]
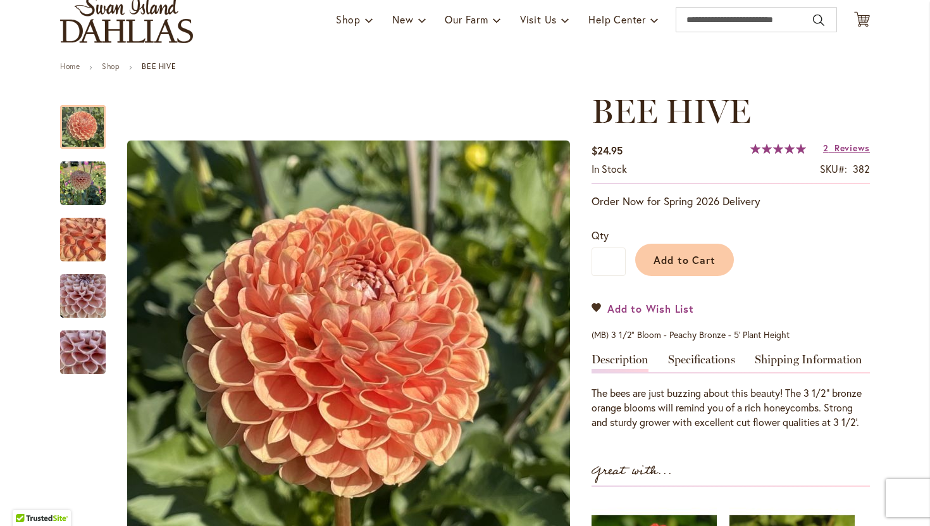
click at [638, 313] on span "Add to Wish List" at bounding box center [650, 308] width 87 height 15
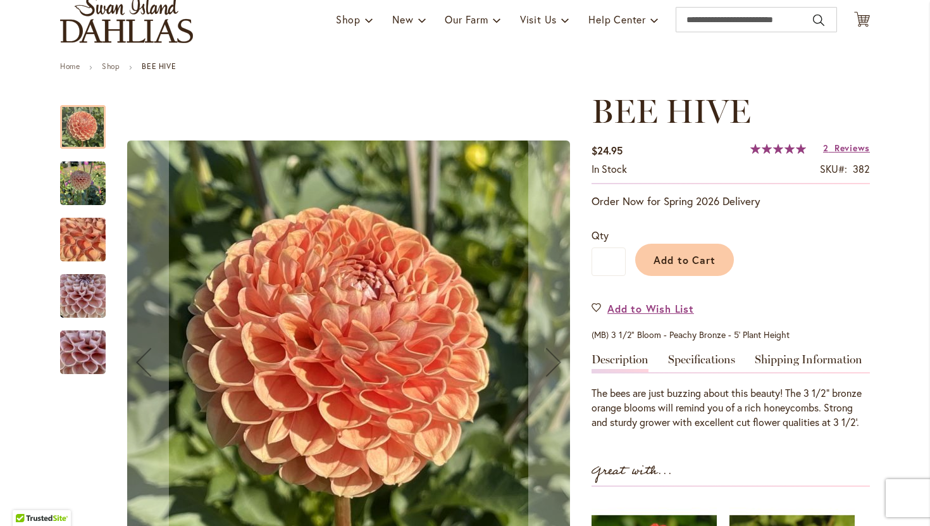
click at [80, 182] on img "BEE HIVE" at bounding box center [83, 184] width 46 height 46
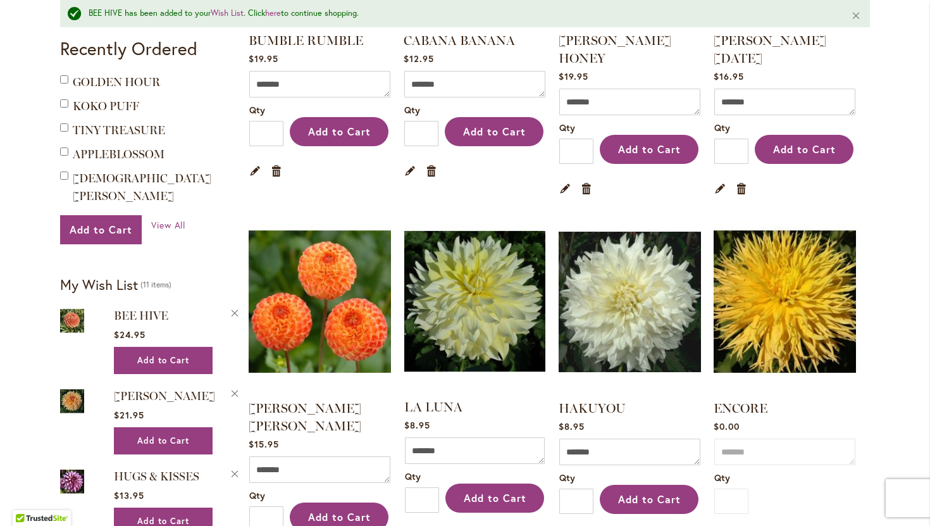
scroll to position [447, 0]
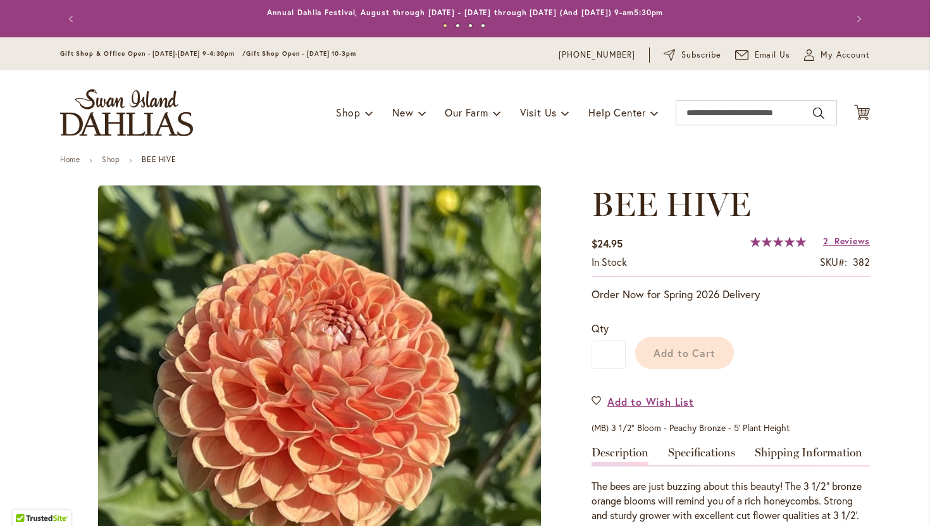
type input "*********"
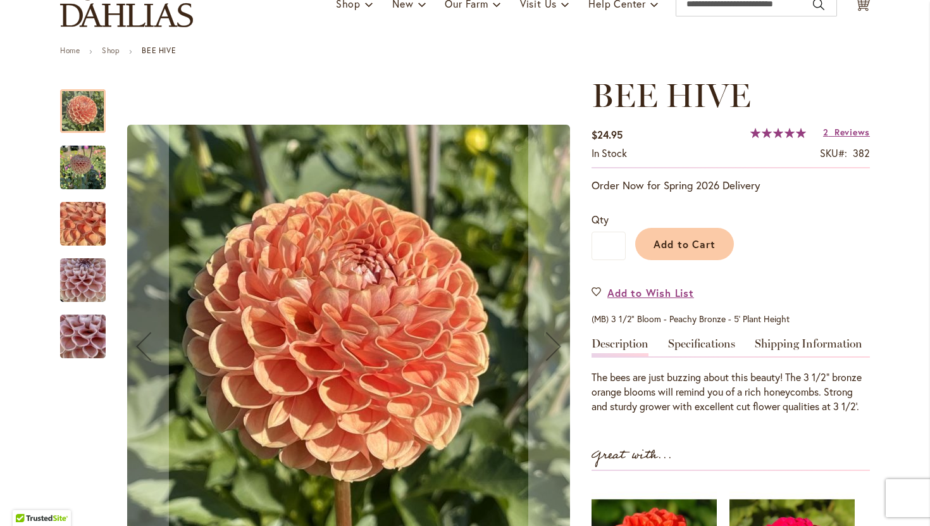
scroll to position [109, 0]
click at [82, 331] on img "BEE HIVE" at bounding box center [82, 336] width 91 height 68
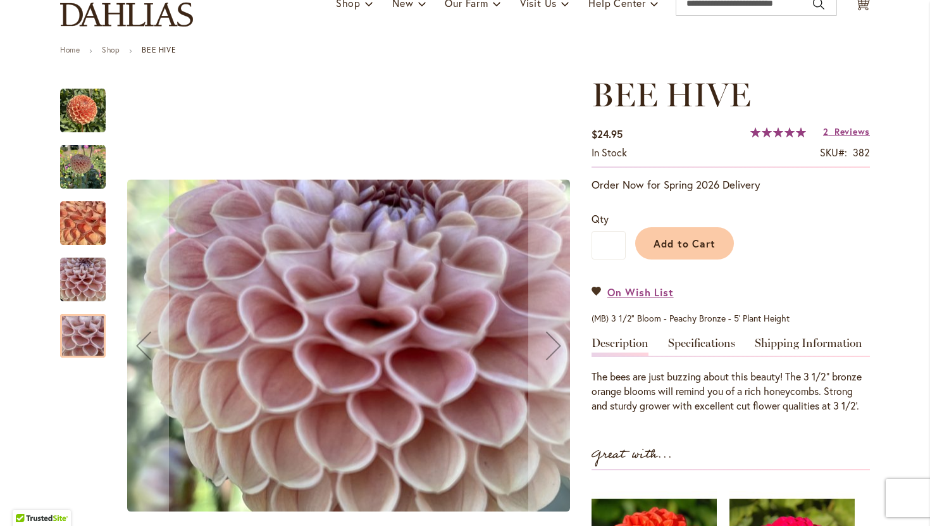
click at [90, 280] on img "BEE HIVE" at bounding box center [83, 279] width 46 height 61
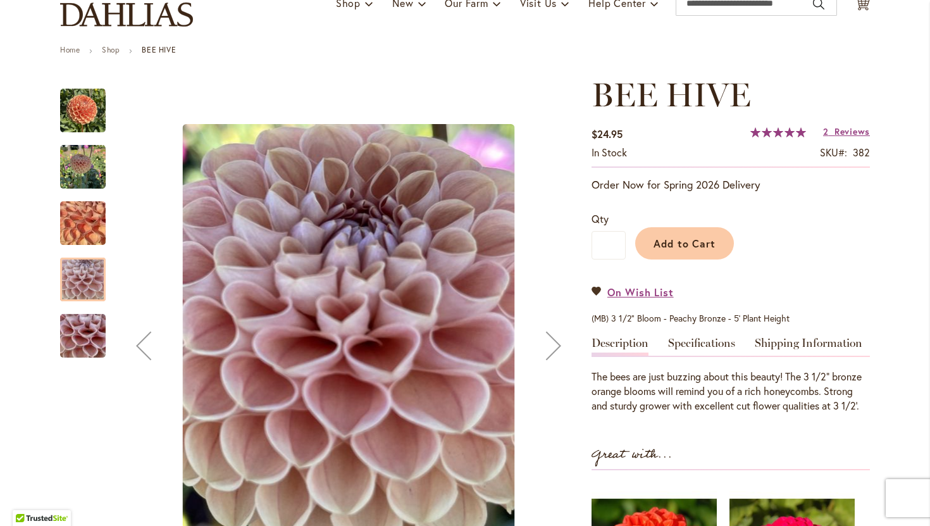
click at [75, 237] on img "BEE HIVE" at bounding box center [82, 223] width 91 height 68
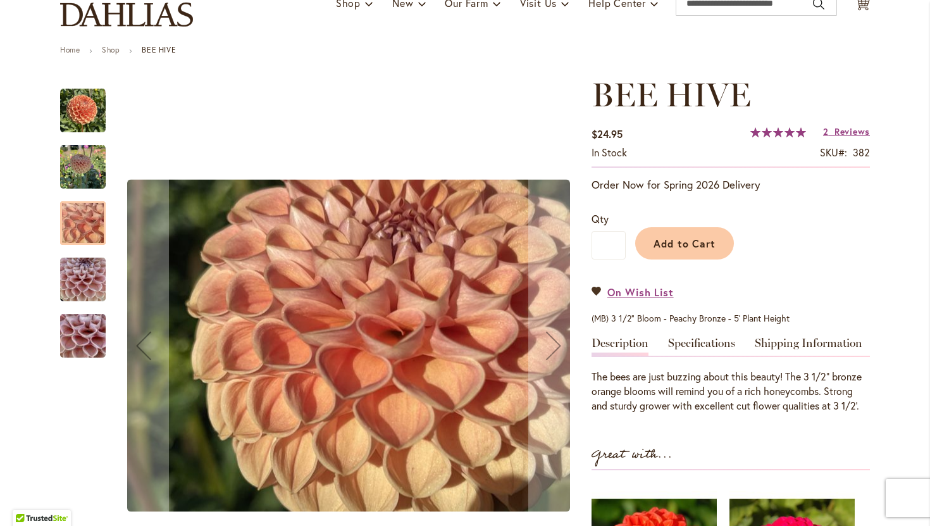
click at [90, 160] on img "BEE HIVE" at bounding box center [83, 167] width 46 height 46
